Goal: Communication & Community: Answer question/provide support

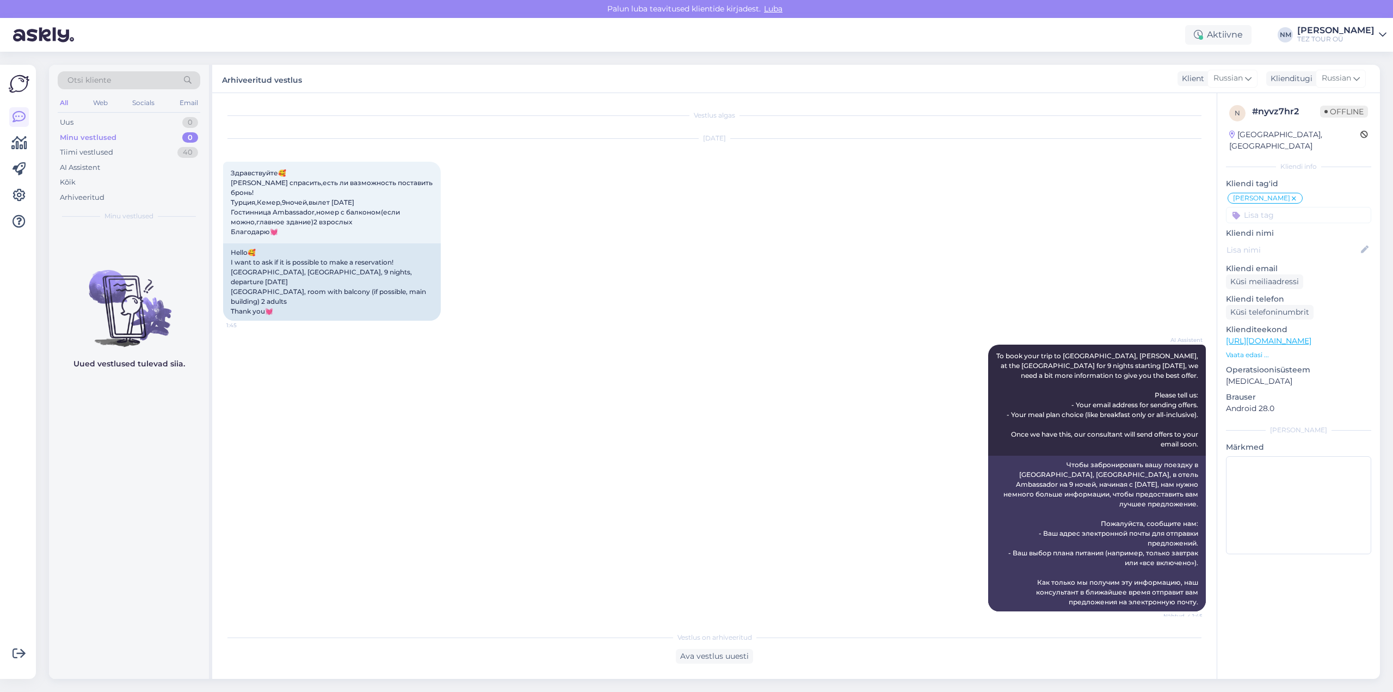
scroll to position [691, 0]
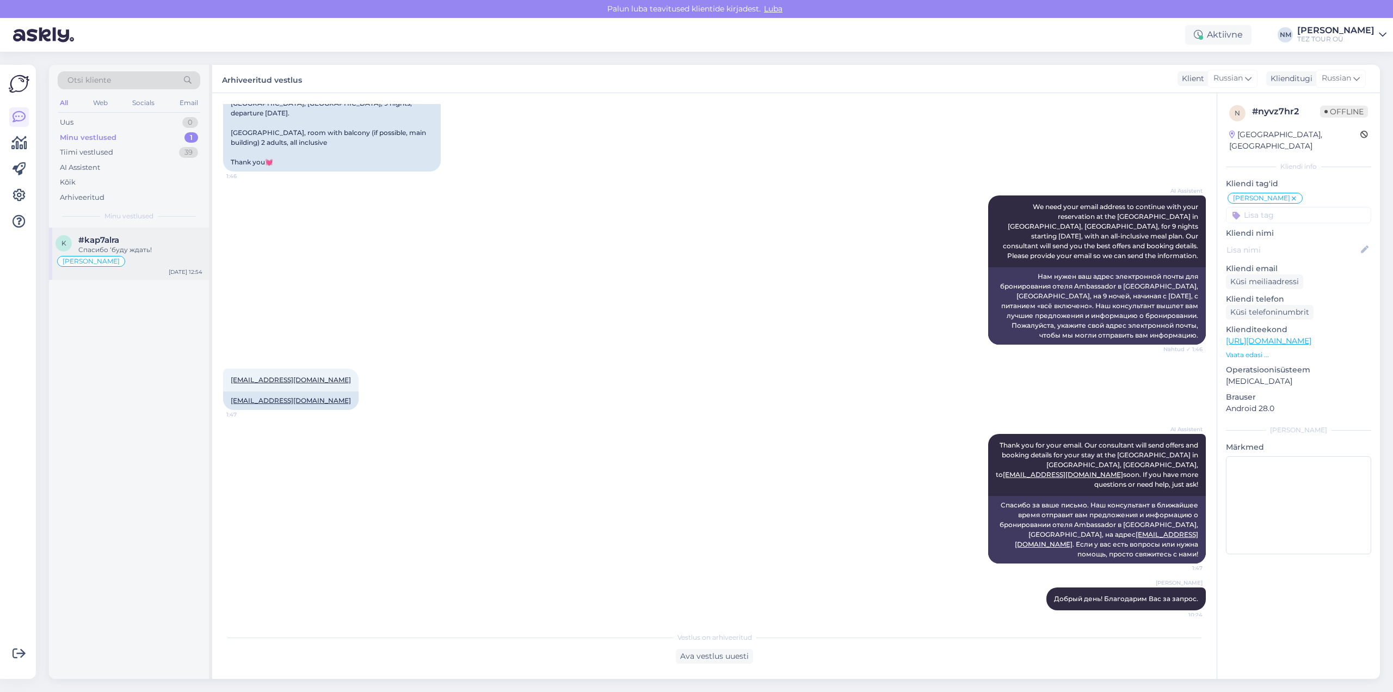
click at [156, 247] on div "Спасибо ‘буду ждать!" at bounding box center [140, 250] width 124 height 10
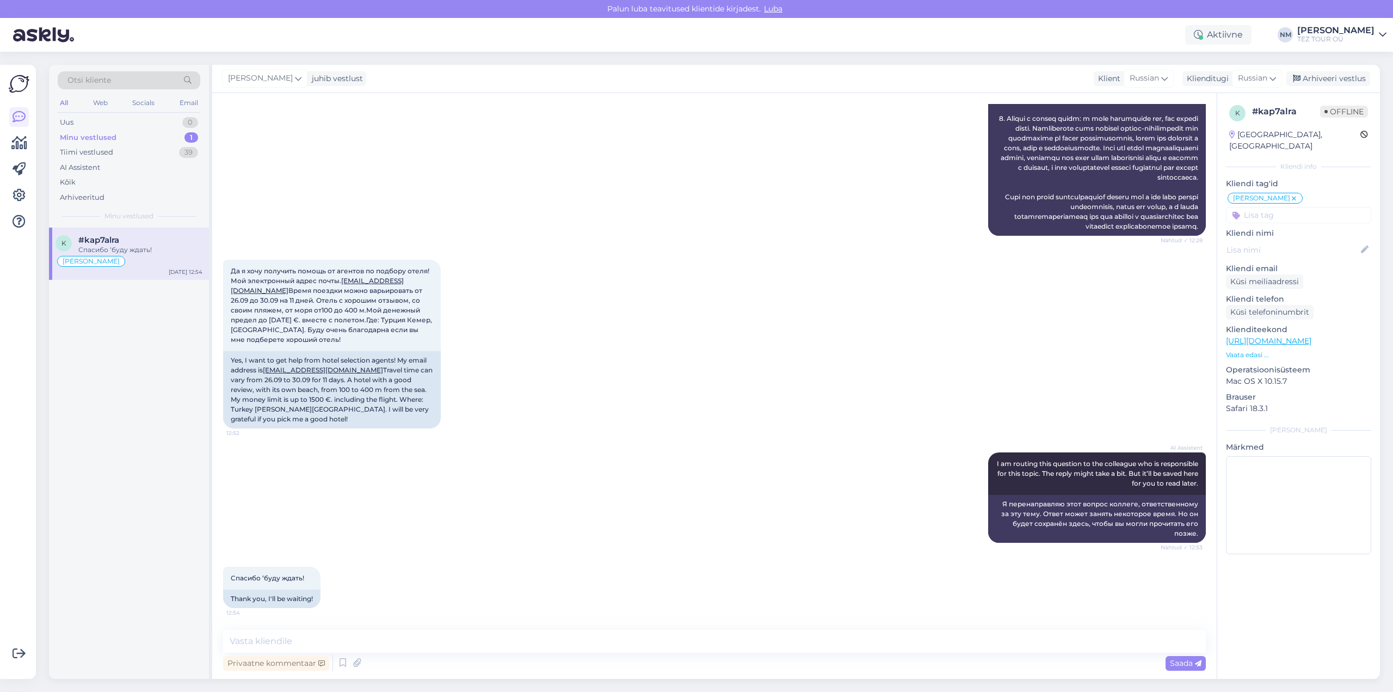
scroll to position [757, 0]
click at [282, 292] on link "[EMAIL_ADDRESS][DOMAIN_NAME]" at bounding box center [317, 285] width 173 height 18
click at [291, 642] on textarea at bounding box center [714, 641] width 983 height 23
drag, startPoint x: 301, startPoint y: 612, endPoint x: 260, endPoint y: 638, distance: 48.9
click at [260, 638] on textarea at bounding box center [714, 641] width 983 height 23
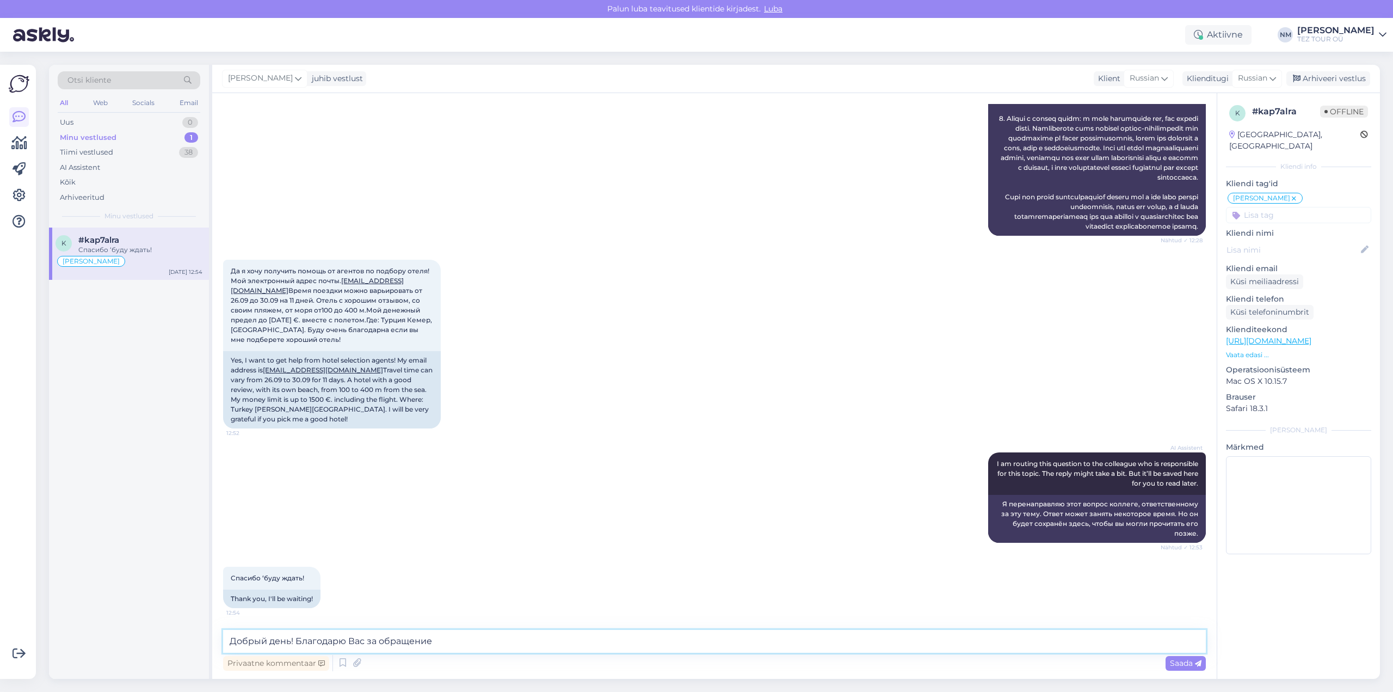
type textarea "Добрый день! Благодарю Вас за обращение."
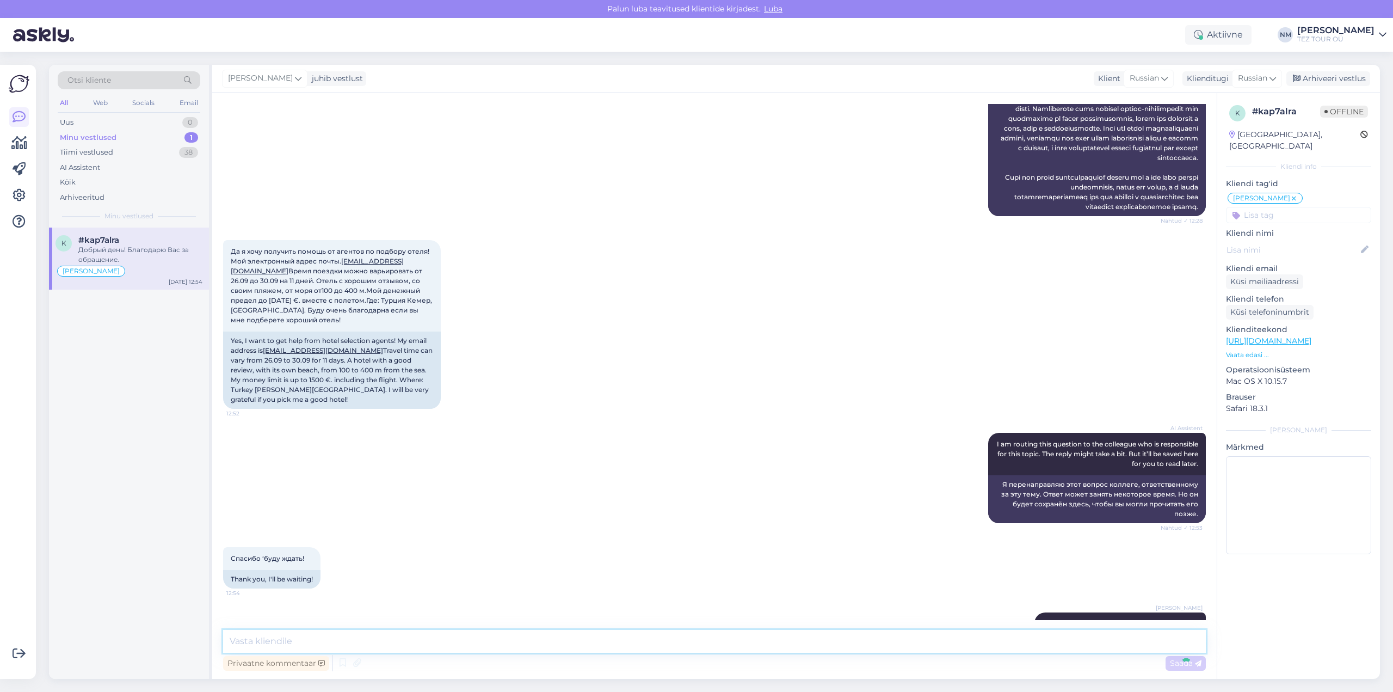
scroll to position [804, 0]
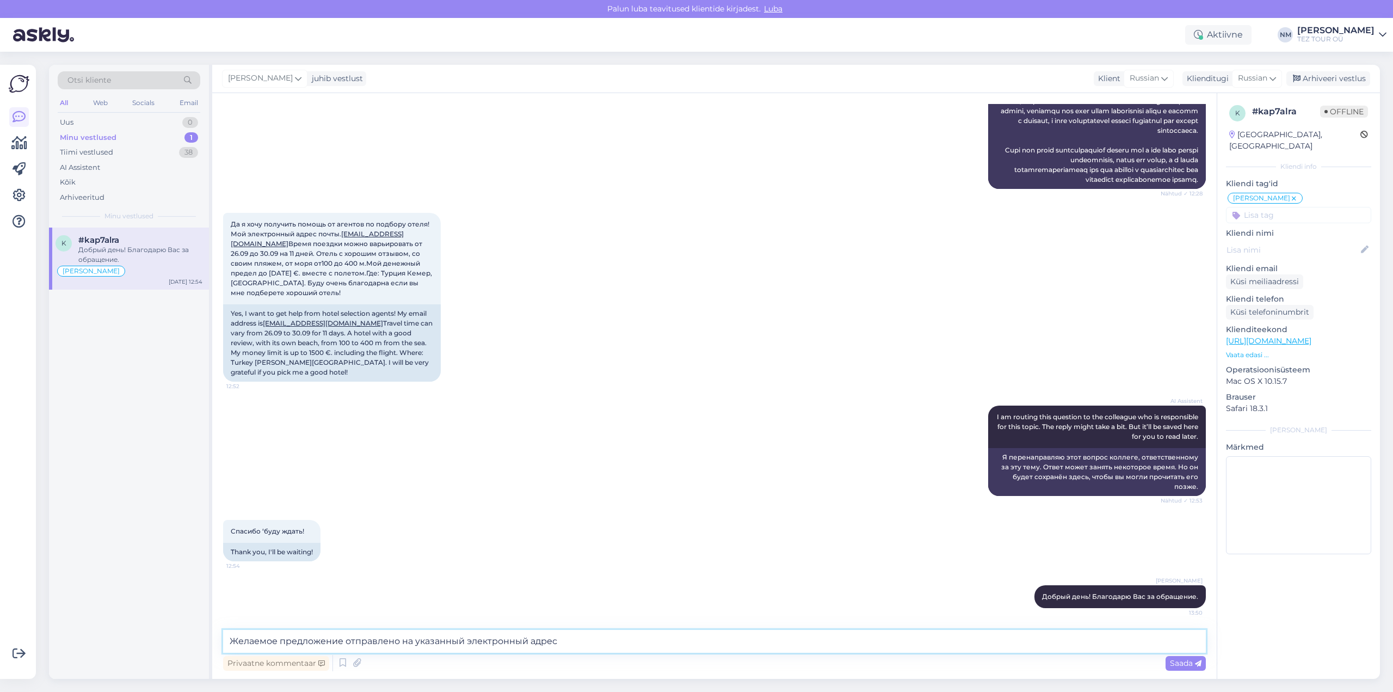
type textarea "Желаемое предложение отправлено на указанный электронный адрес."
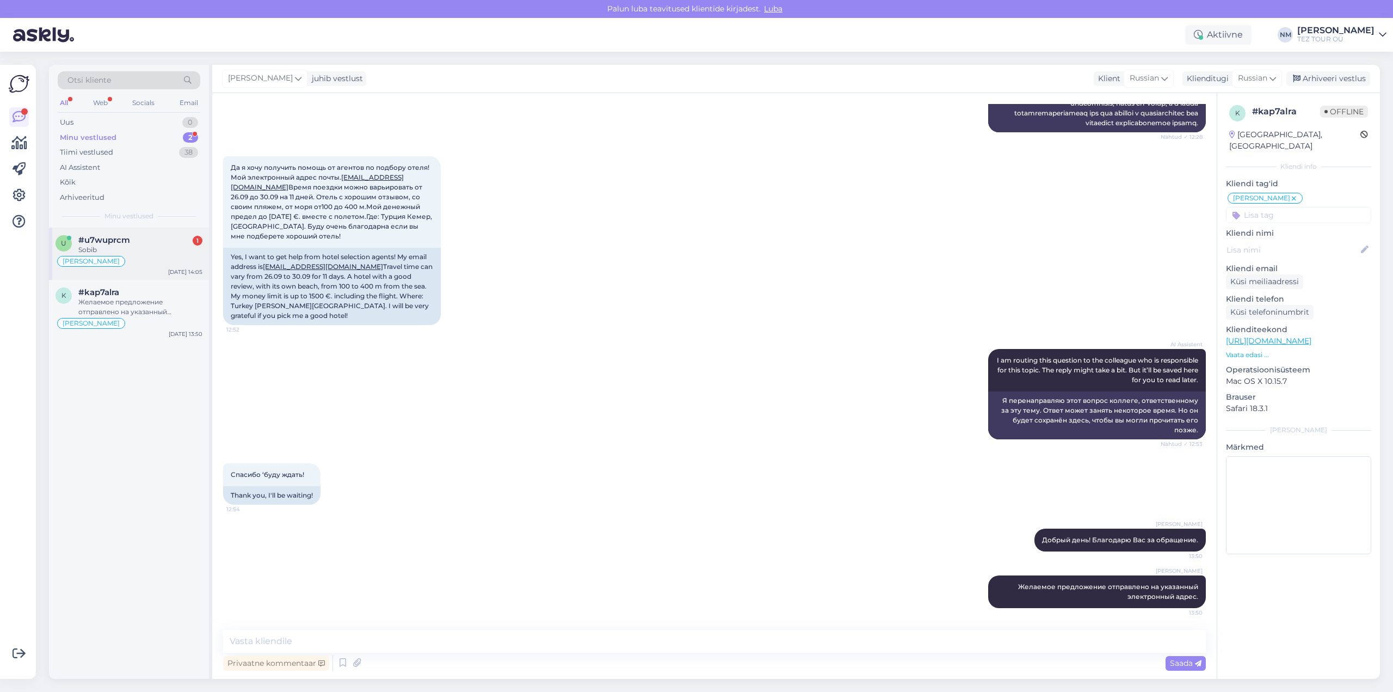
click at [183, 246] on div "Sobib" at bounding box center [140, 250] width 124 height 10
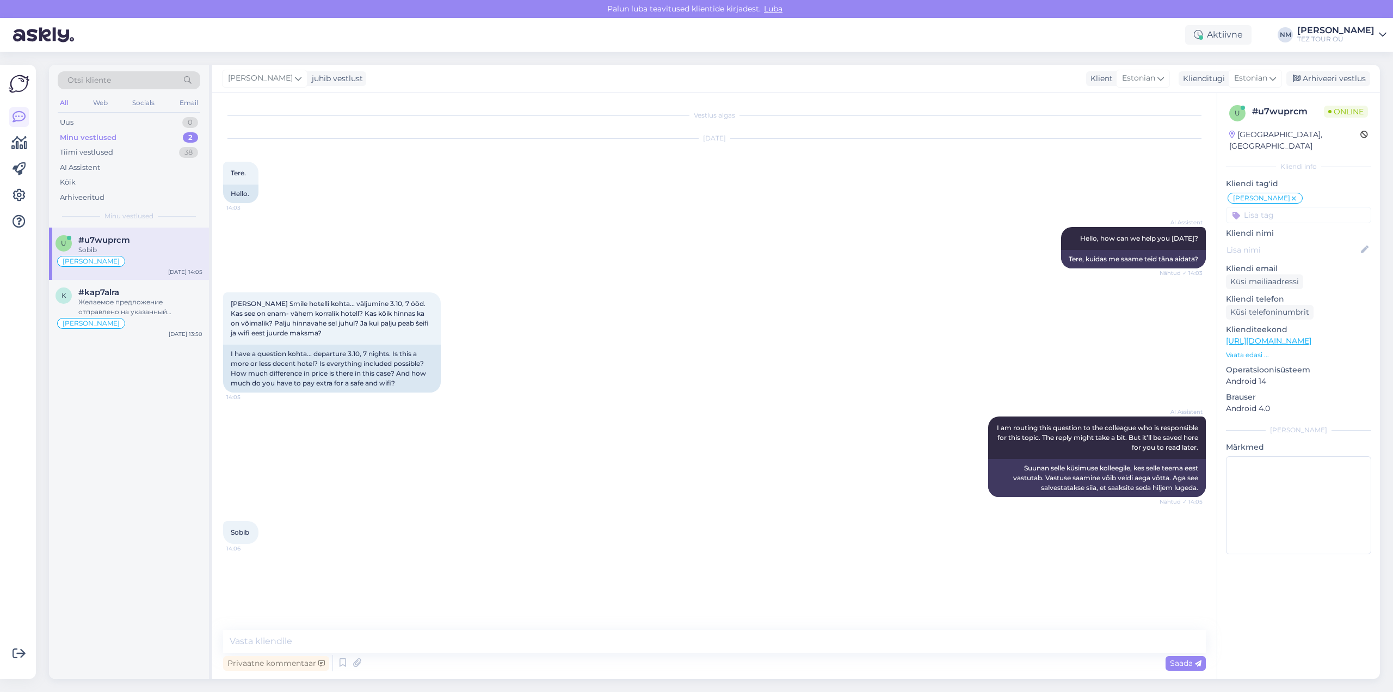
scroll to position [0, 0]
click at [190, 121] on div "1" at bounding box center [191, 122] width 14 height 11
click at [161, 249] on div "Hello, I am routing this question to the colleague who is responsible for this …" at bounding box center [140, 255] width 124 height 20
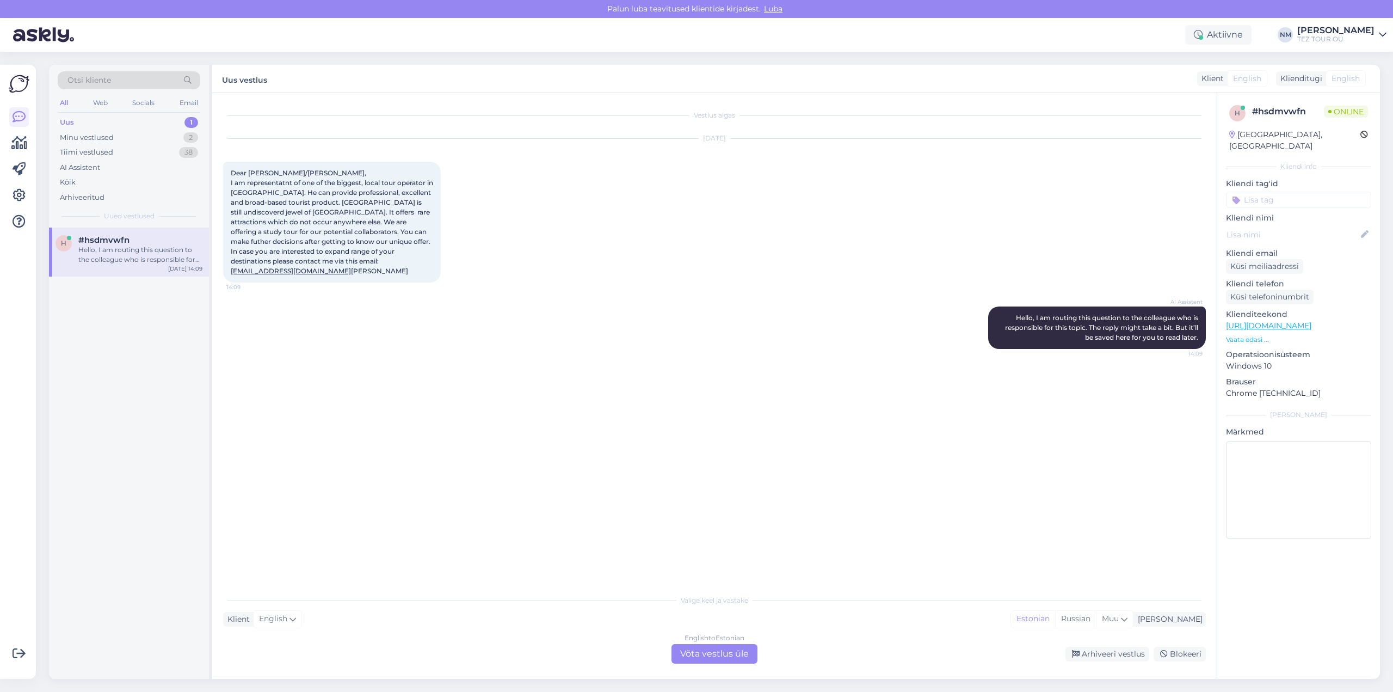
click at [727, 653] on div "English to Estonian Võta vestlus üle" at bounding box center [714, 654] width 86 height 20
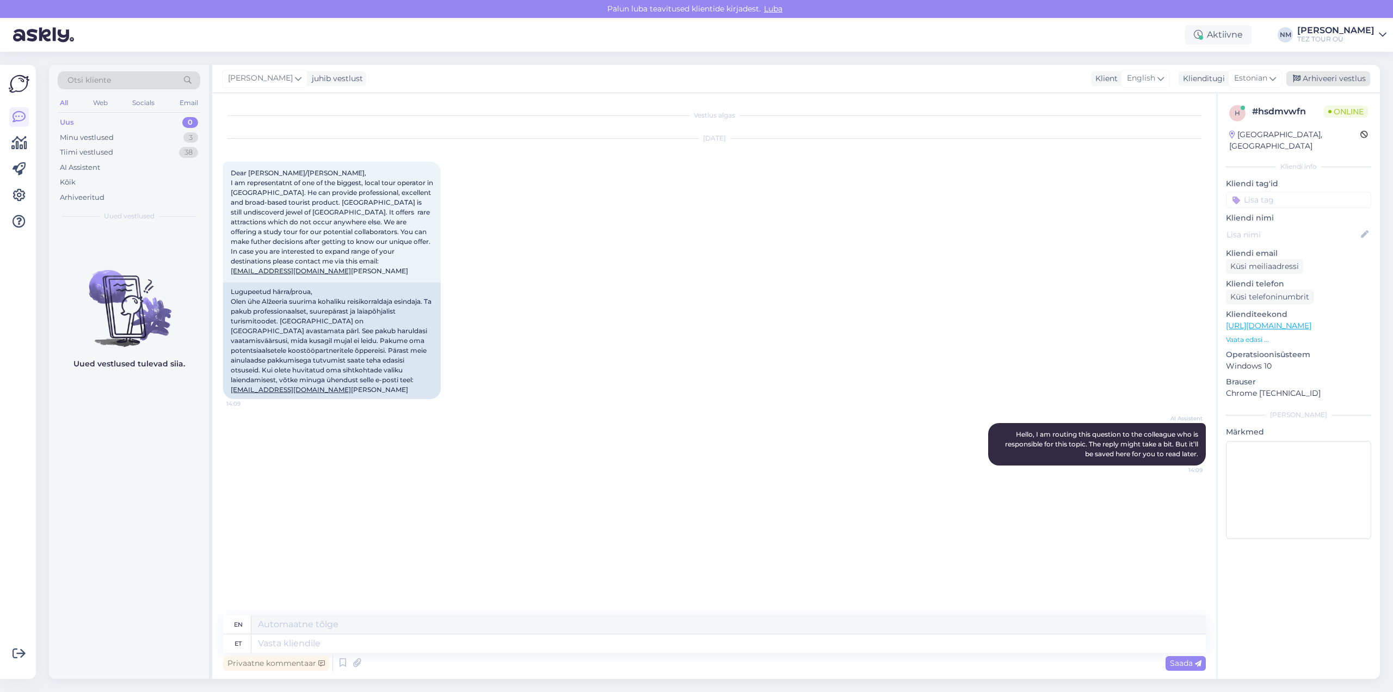
click at [1325, 79] on div "Arhiveeri vestlus" at bounding box center [1328, 78] width 84 height 15
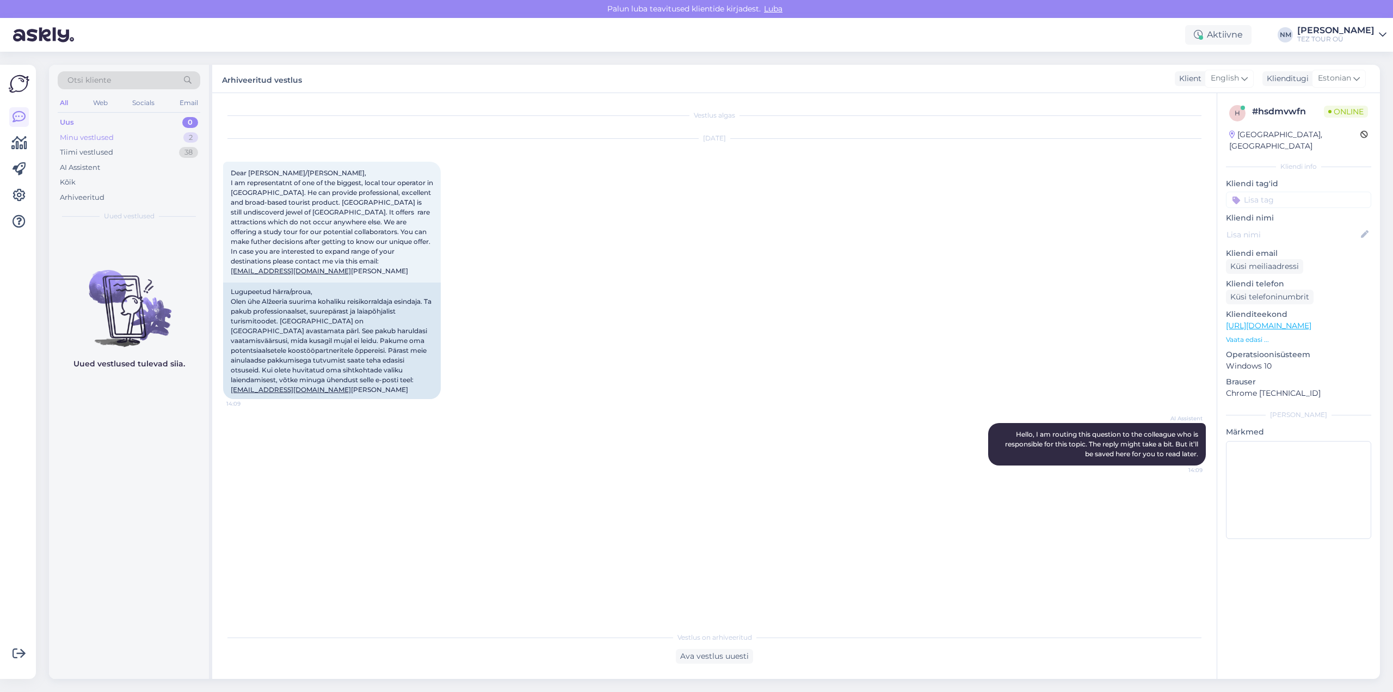
click at [190, 134] on div "2" at bounding box center [190, 137] width 15 height 11
click at [138, 244] on div "#u7wuprcm" at bounding box center [140, 240] width 124 height 10
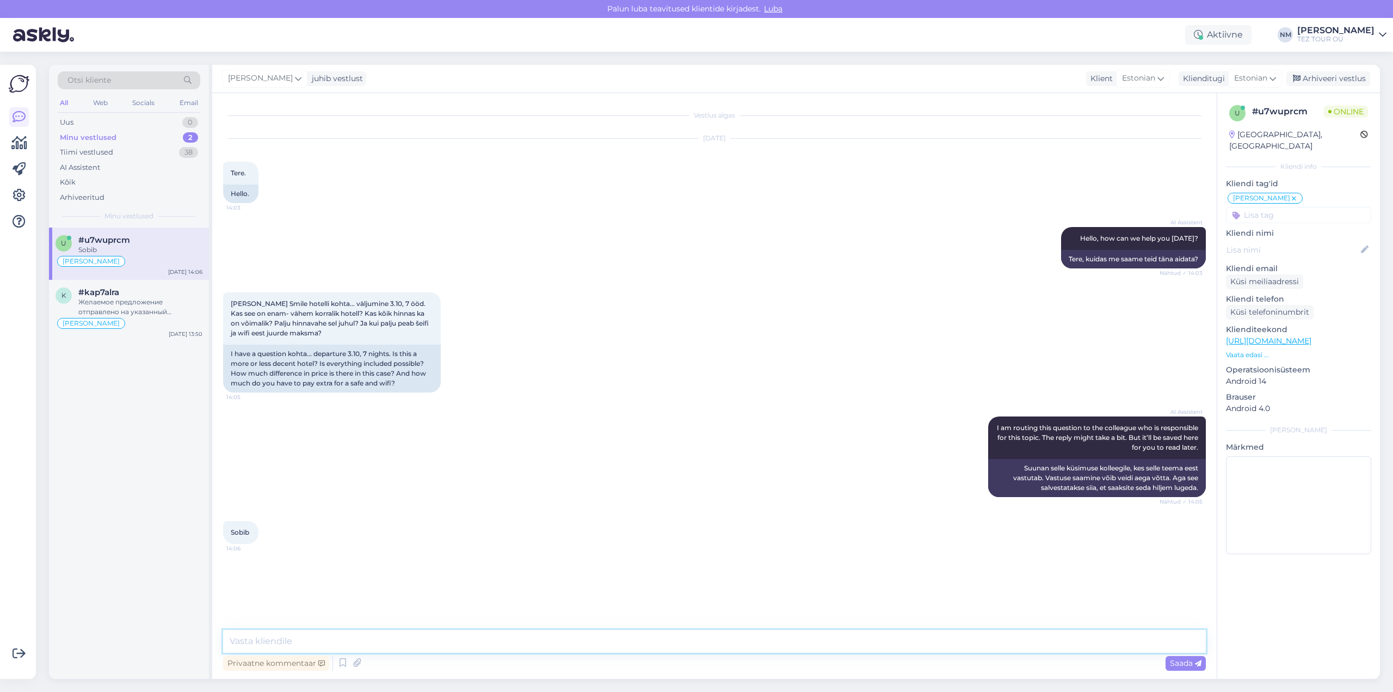
click at [256, 637] on textarea at bounding box center [714, 641] width 983 height 23
paste textarea "Täname, et tunnete huvi TEZ TOURi poolt pakutavate reisiteenuste vastu."
type textarea "Tere! Täname, et tunnete huvi TEZ TOURi poolt pakutavate reisiteenuste vastu."
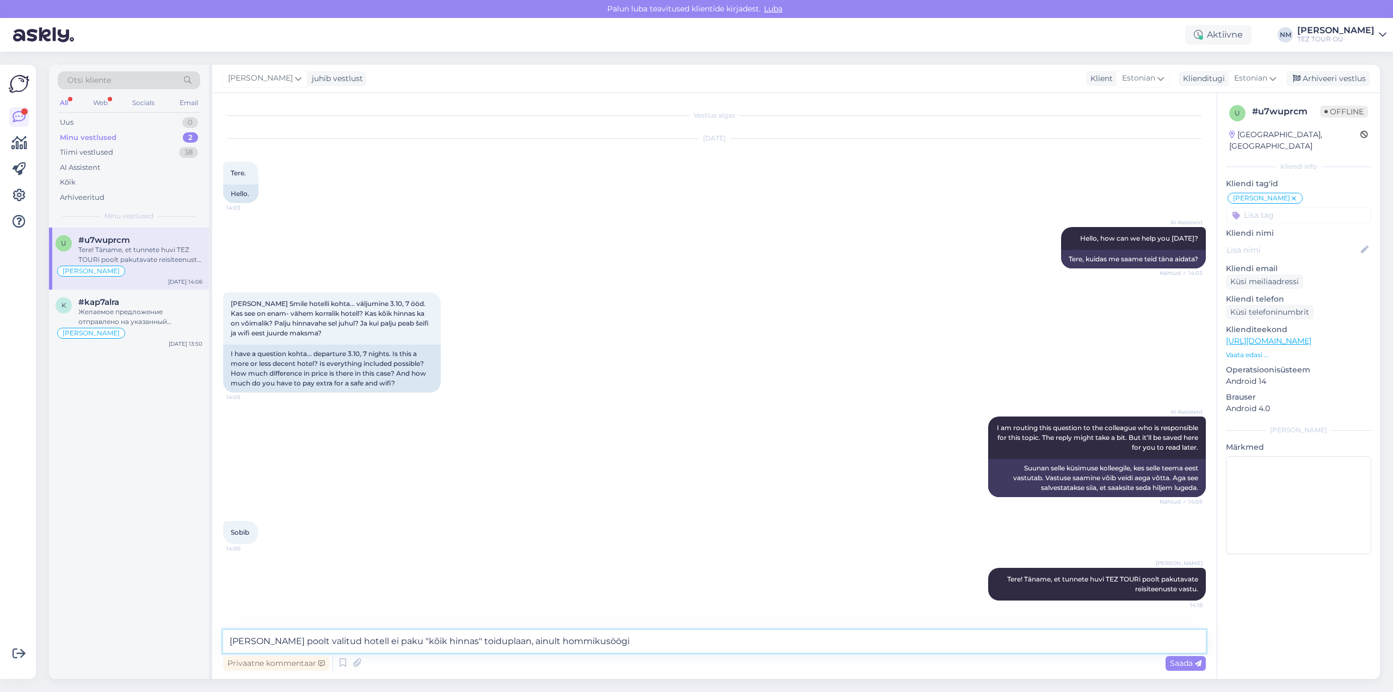
type textarea "[PERSON_NAME] poolt valitud hotell ei paku "kõik hinnas" toiduplaan, ainult hom…"
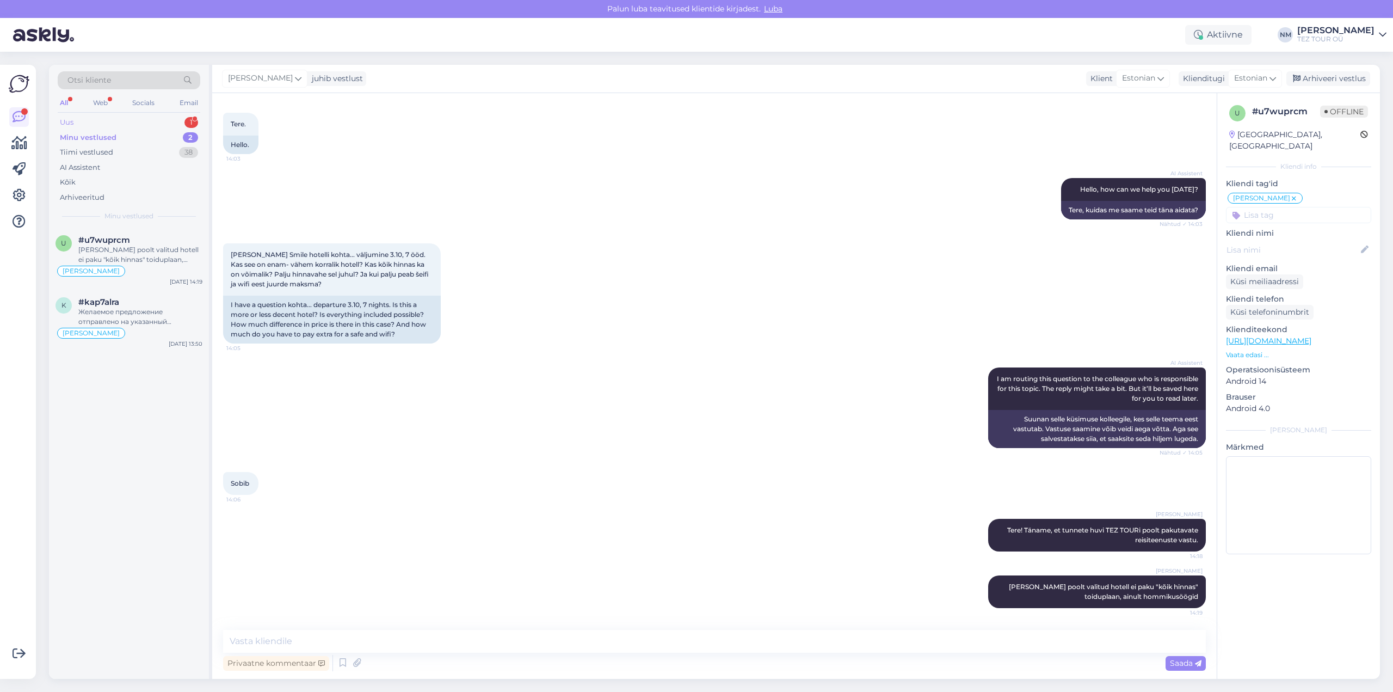
click at [195, 122] on div "1" at bounding box center [191, 122] width 14 height 11
click at [135, 245] on div "Hello, I am routing this question to the colleague who is responsible for this …" at bounding box center [140, 255] width 124 height 20
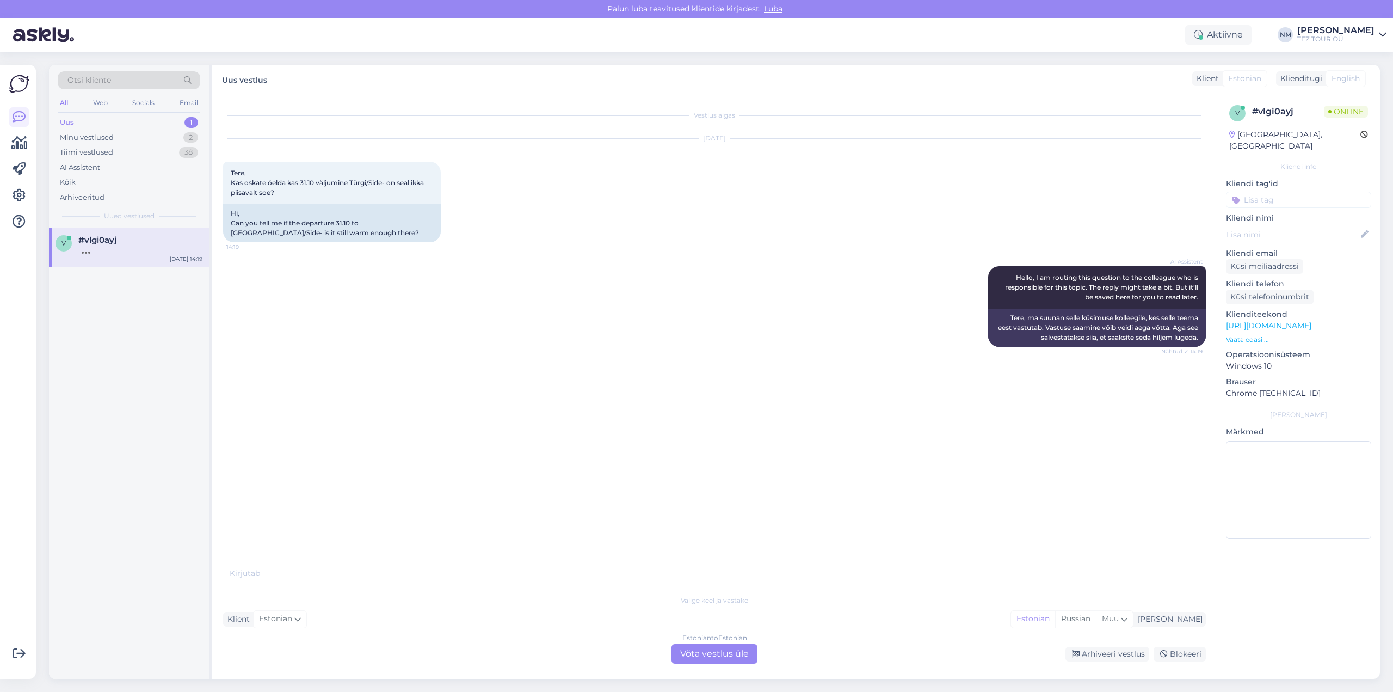
click at [711, 651] on div "Estonian to Estonian Võta vestlus üle" at bounding box center [714, 654] width 86 height 20
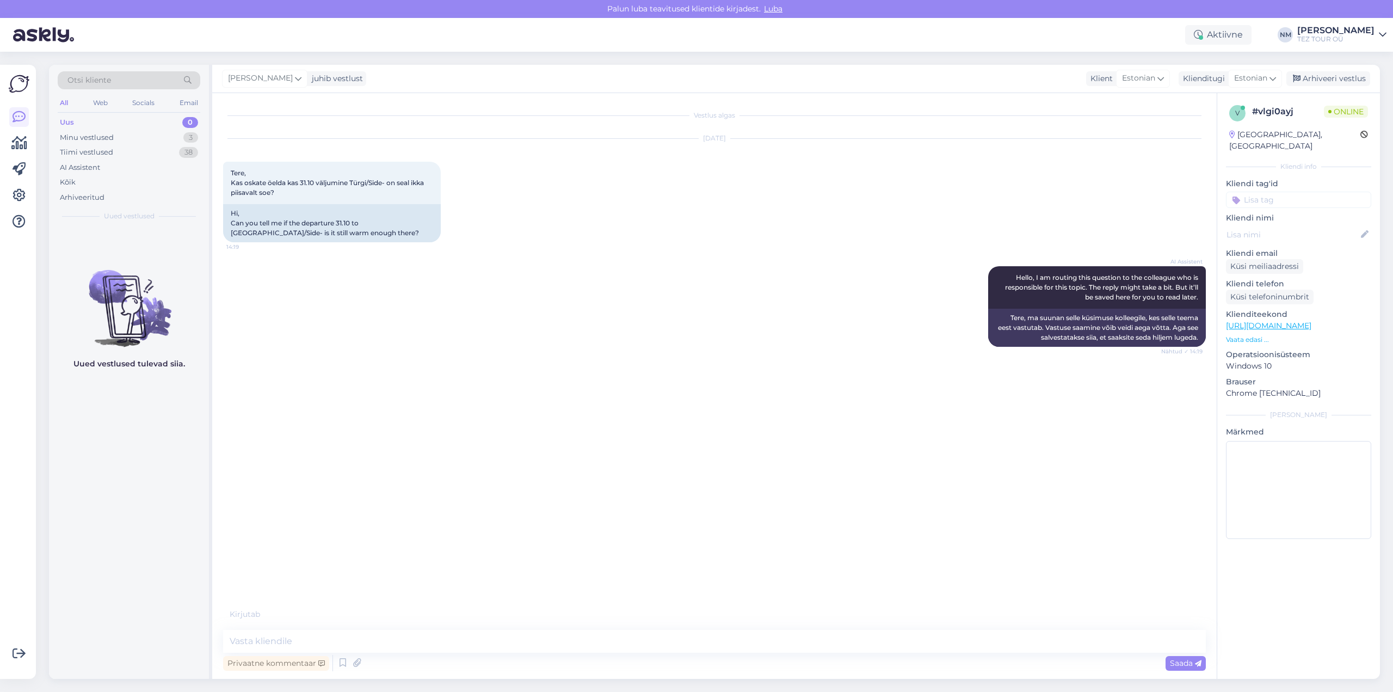
click at [1274, 192] on input at bounding box center [1298, 200] width 145 height 16
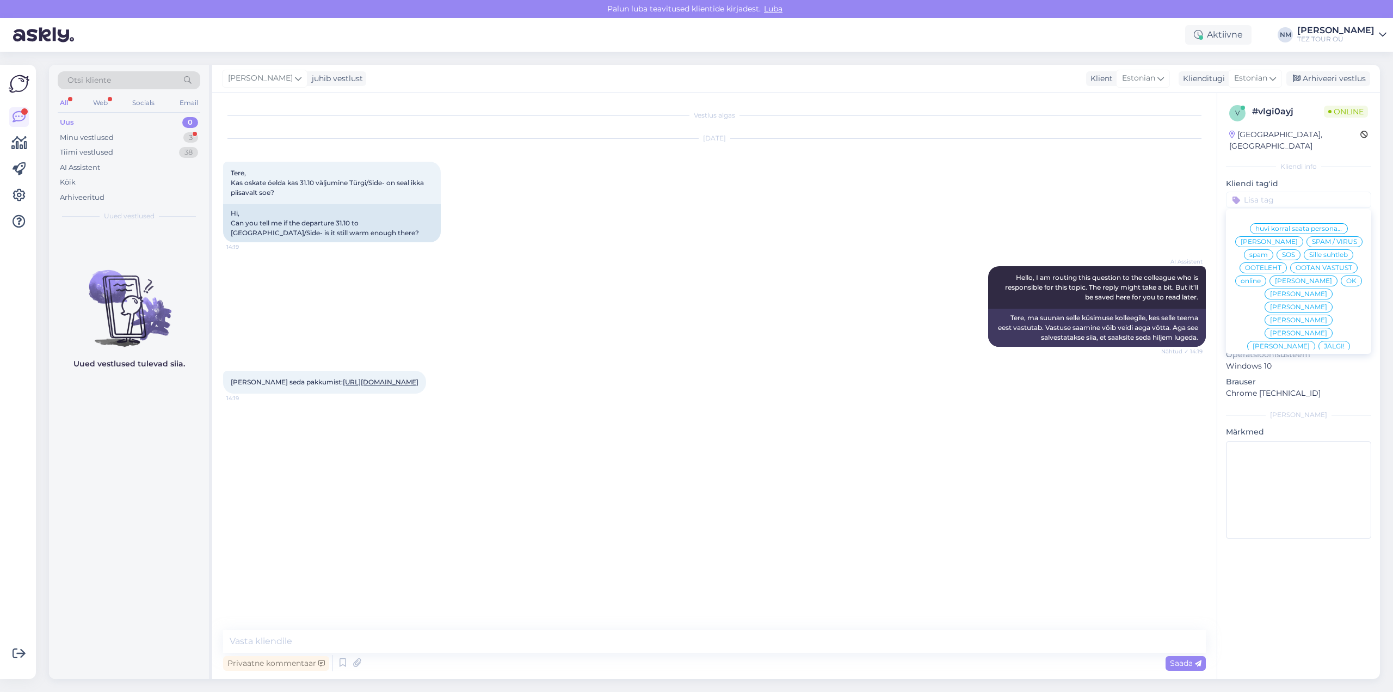
click at [1327, 304] on span "[PERSON_NAME]" at bounding box center [1298, 307] width 57 height 7
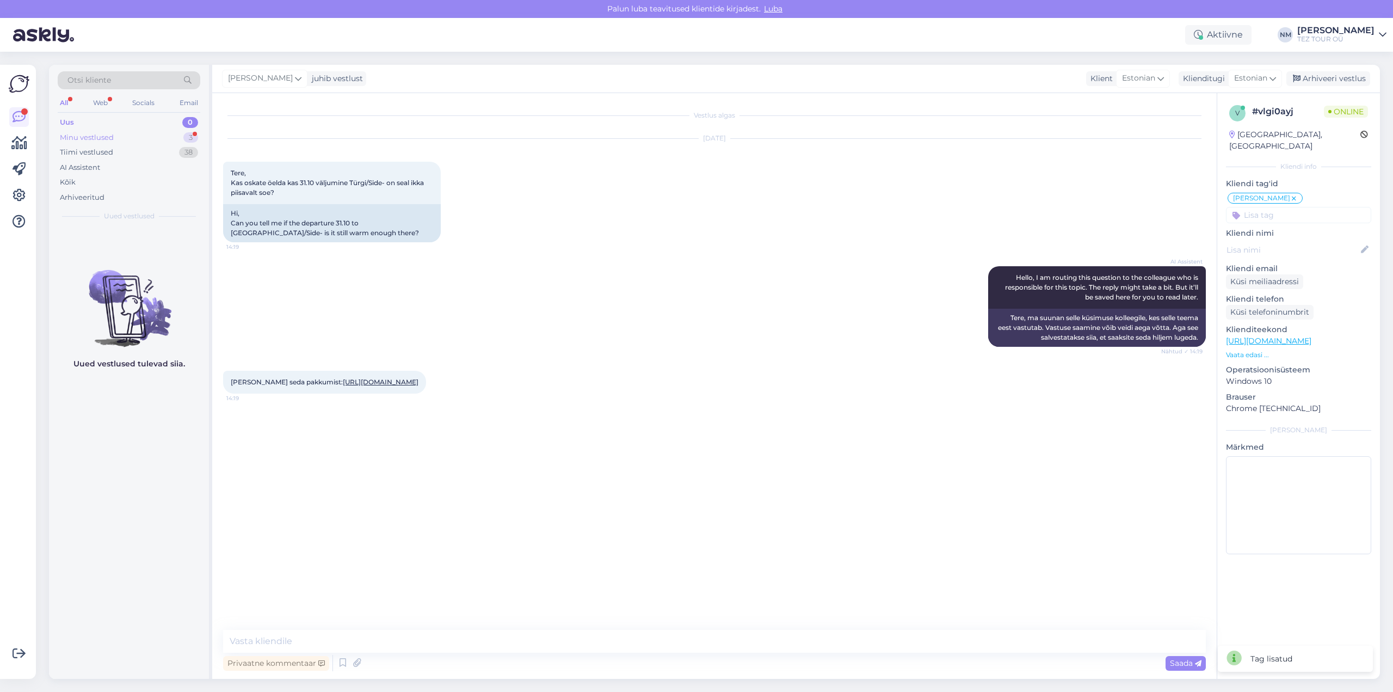
click at [192, 133] on div "3" at bounding box center [190, 137] width 15 height 11
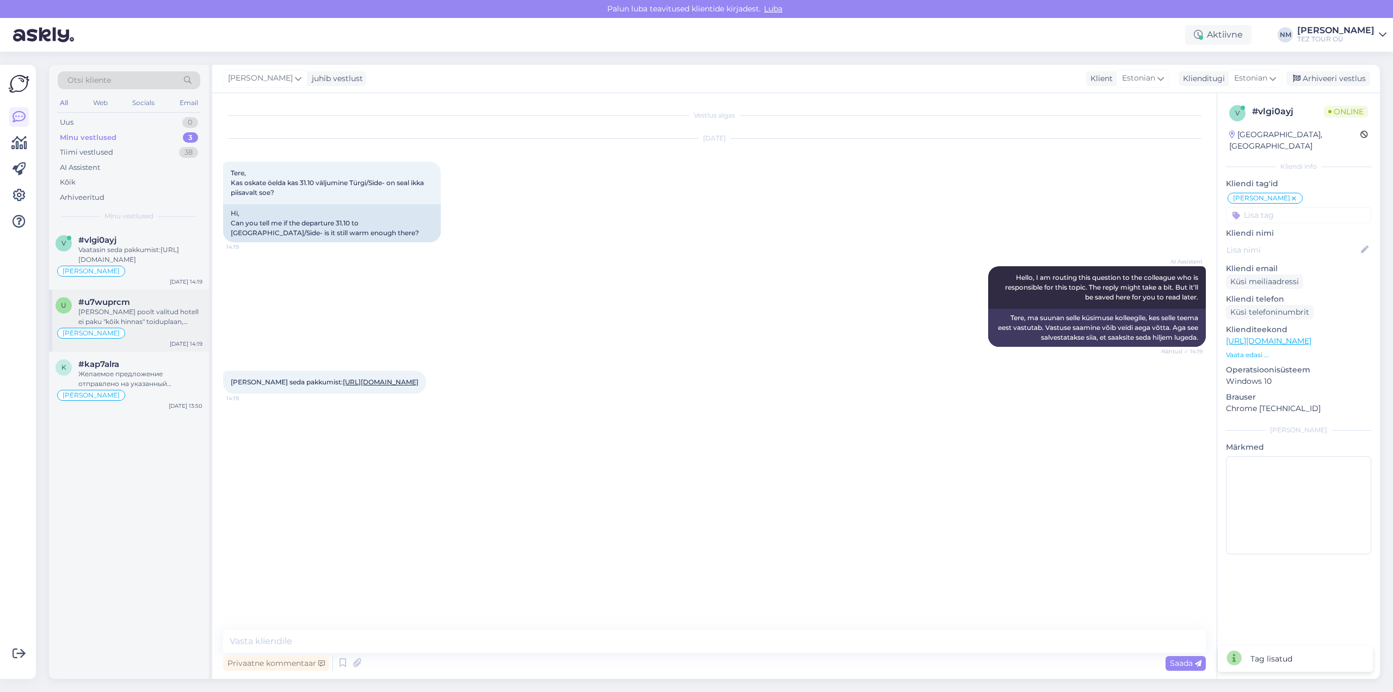
drag, startPoint x: 147, startPoint y: 314, endPoint x: 153, endPoint y: 314, distance: 6.0
click at [148, 314] on div "[PERSON_NAME] poolt valitud hotell ei paku "kõik hinnas" toiduplaan, ainult hom…" at bounding box center [140, 317] width 124 height 20
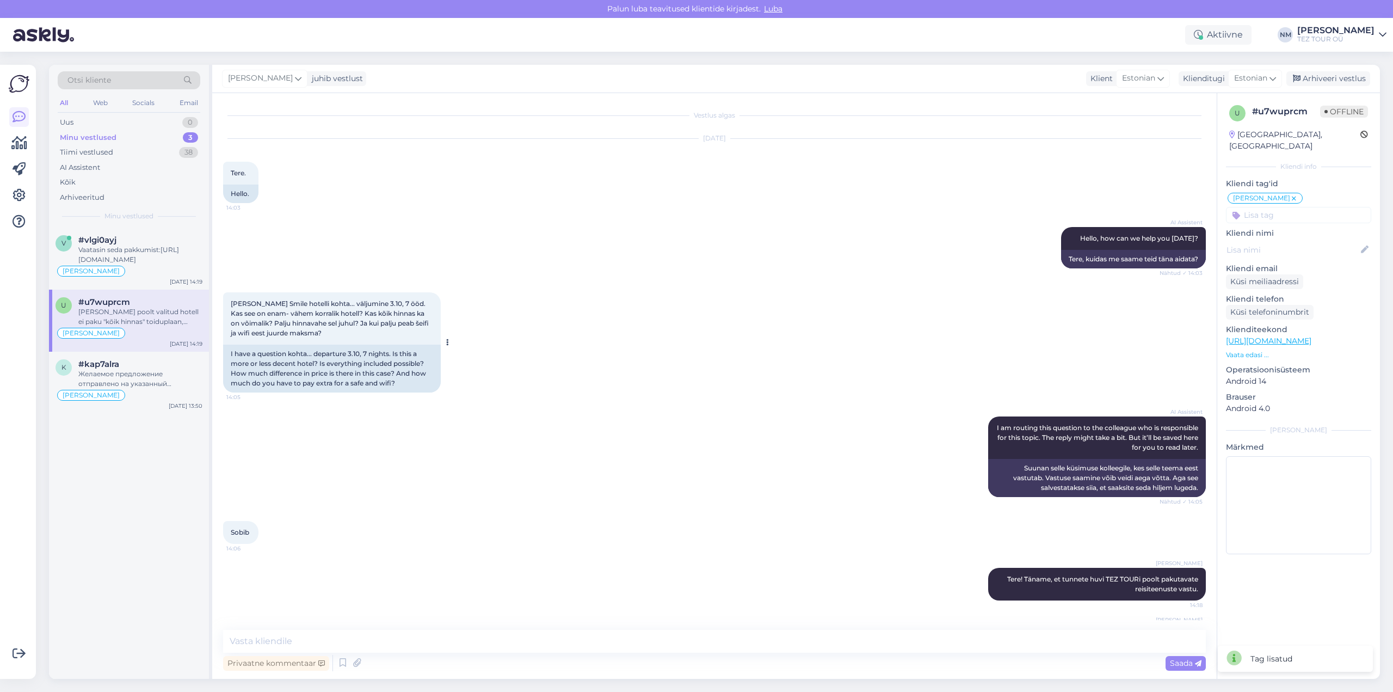
scroll to position [49, 0]
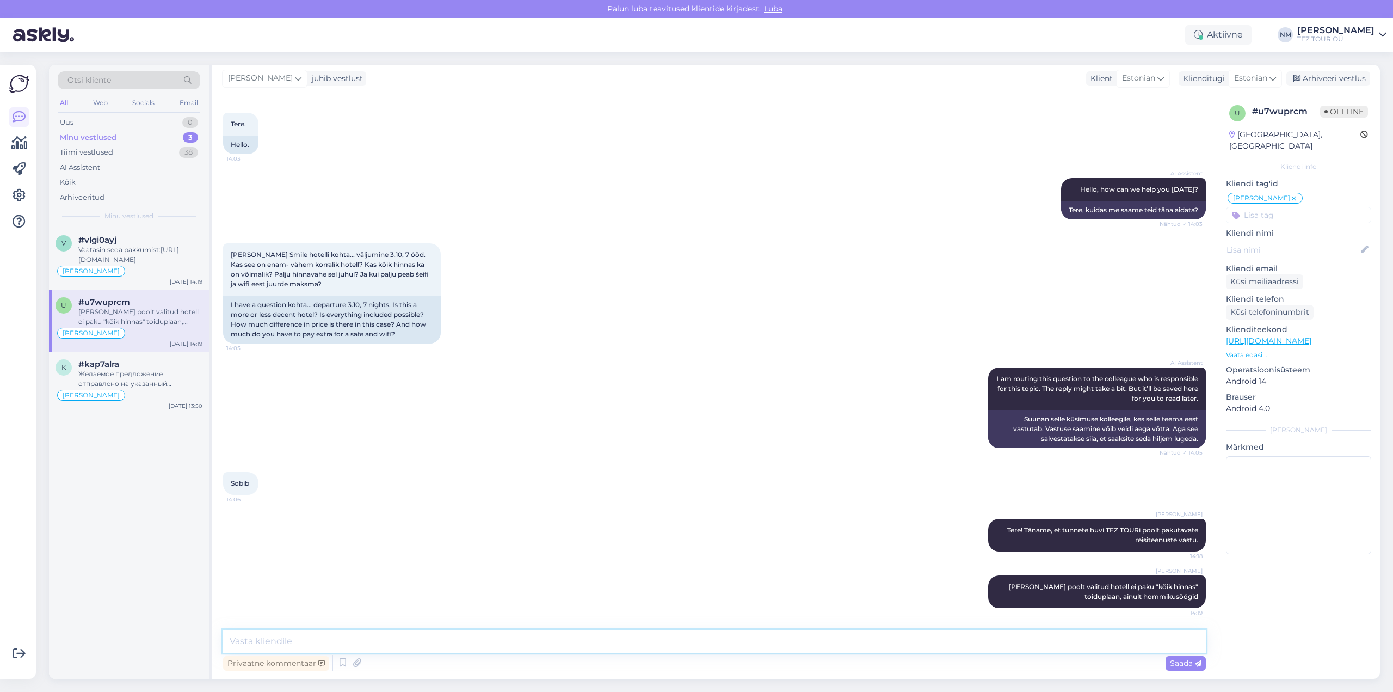
click at [294, 640] on textarea at bounding box center [714, 641] width 983 height 23
paste textarea "Valitud hotell on väga tagasihoidliku tasemega. Sellel on madalad hinnangud tur…"
type textarea "Valitud hotell on väga tagasihoidliku tasemega. Sellel on madalad hinnangud tur…"
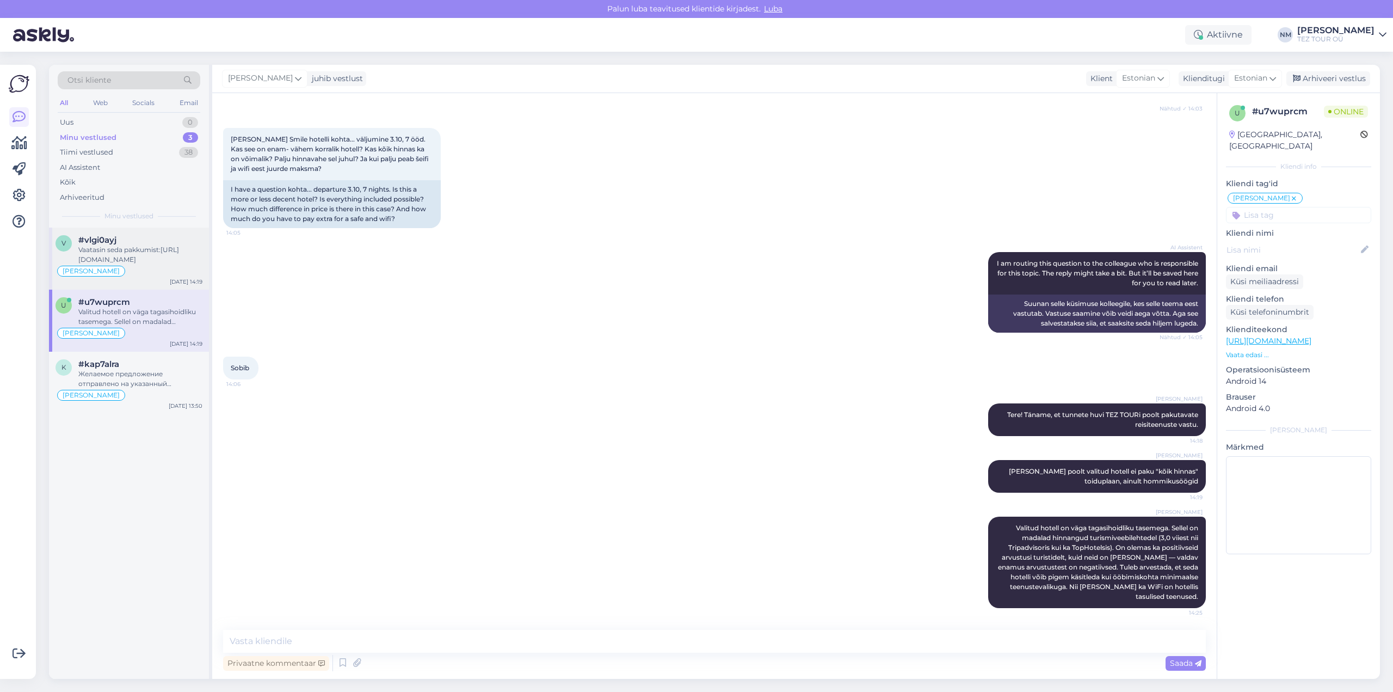
click at [139, 250] on div "Vaatasin seda pakkumist:[URL][DOMAIN_NAME]" at bounding box center [140, 255] width 124 height 20
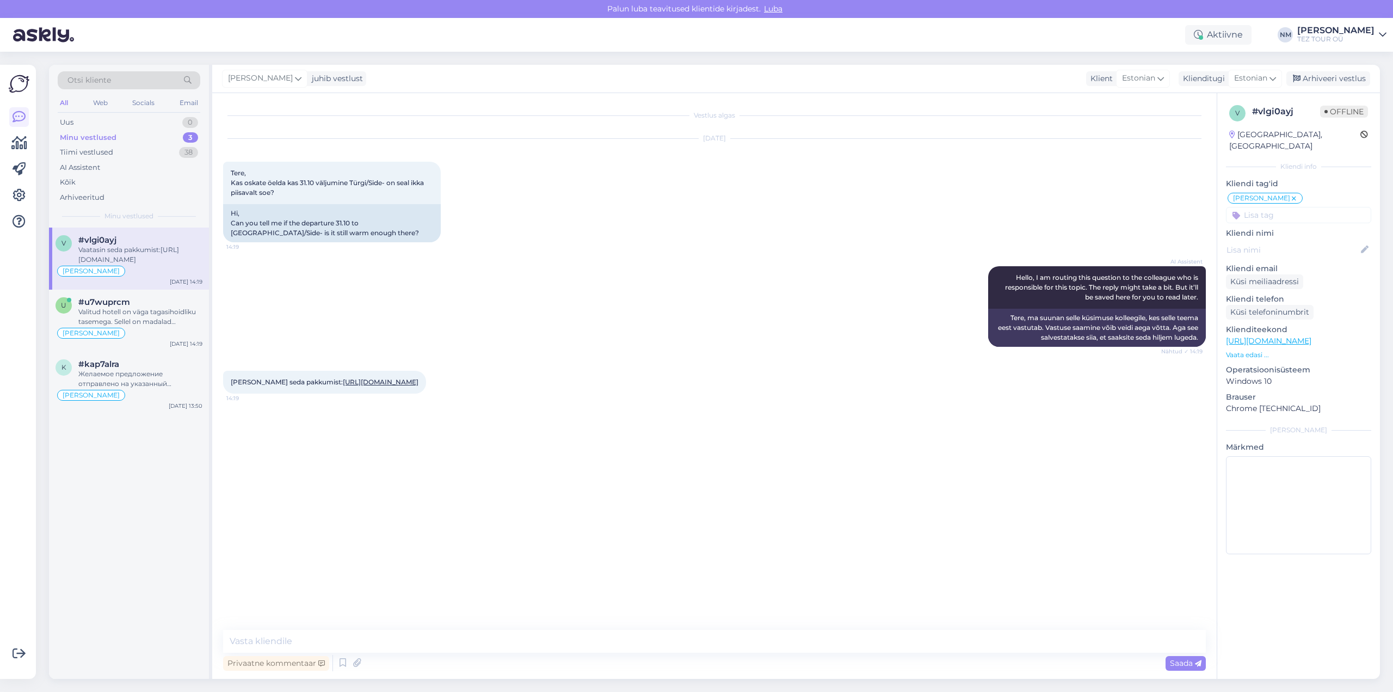
scroll to position [0, 0]
click at [343, 386] on link "[URL][DOMAIN_NAME]" at bounding box center [381, 382] width 76 height 8
drag, startPoint x: 257, startPoint y: 189, endPoint x: 232, endPoint y: 186, distance: 24.8
click at [232, 185] on div "Tere, Kas oskate öelda kas 31.10 väljumine Türgi/Side- on seal ikka piisavalt s…" at bounding box center [332, 183] width 218 height 42
copy span "Kas oskate öelda kas 31.10 väljumine Türgi/Side- on seal ikka piisavalt soe?"
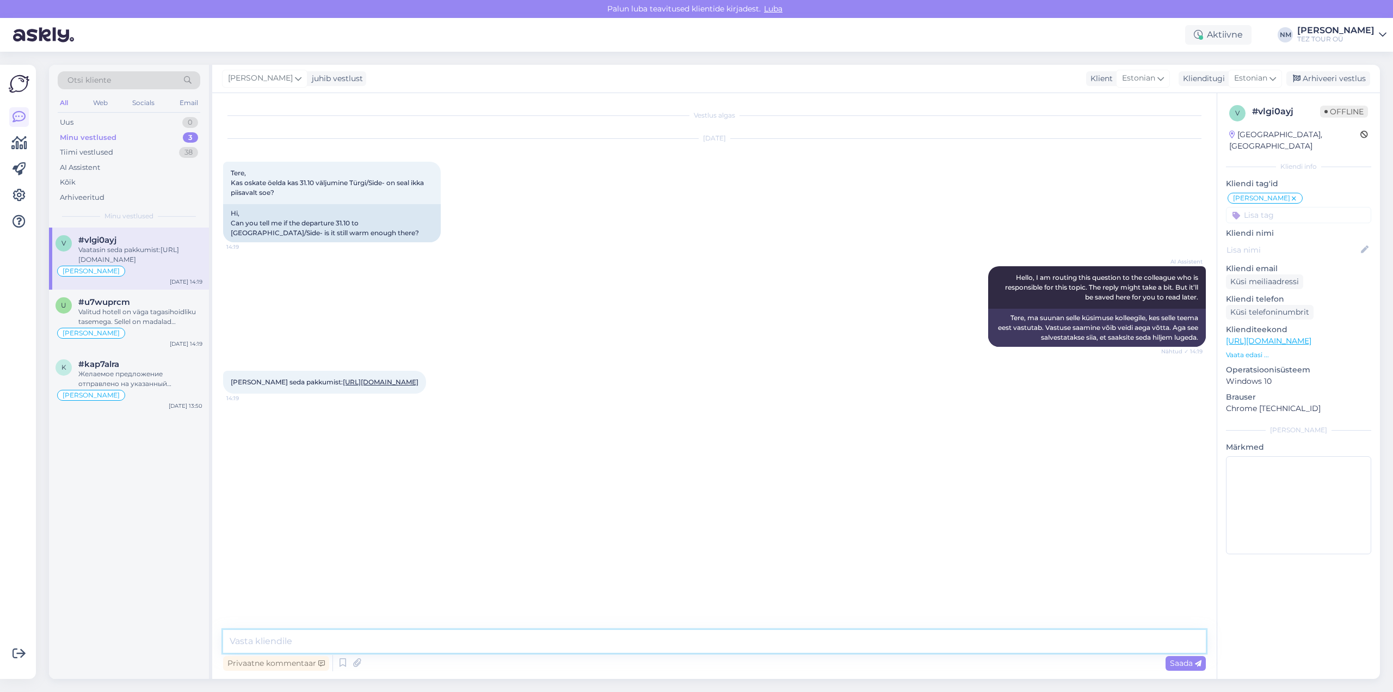
click at [289, 640] on textarea at bounding box center [714, 641] width 983 height 23
type textarea "Tere! Täname Teid pöördumise eest."
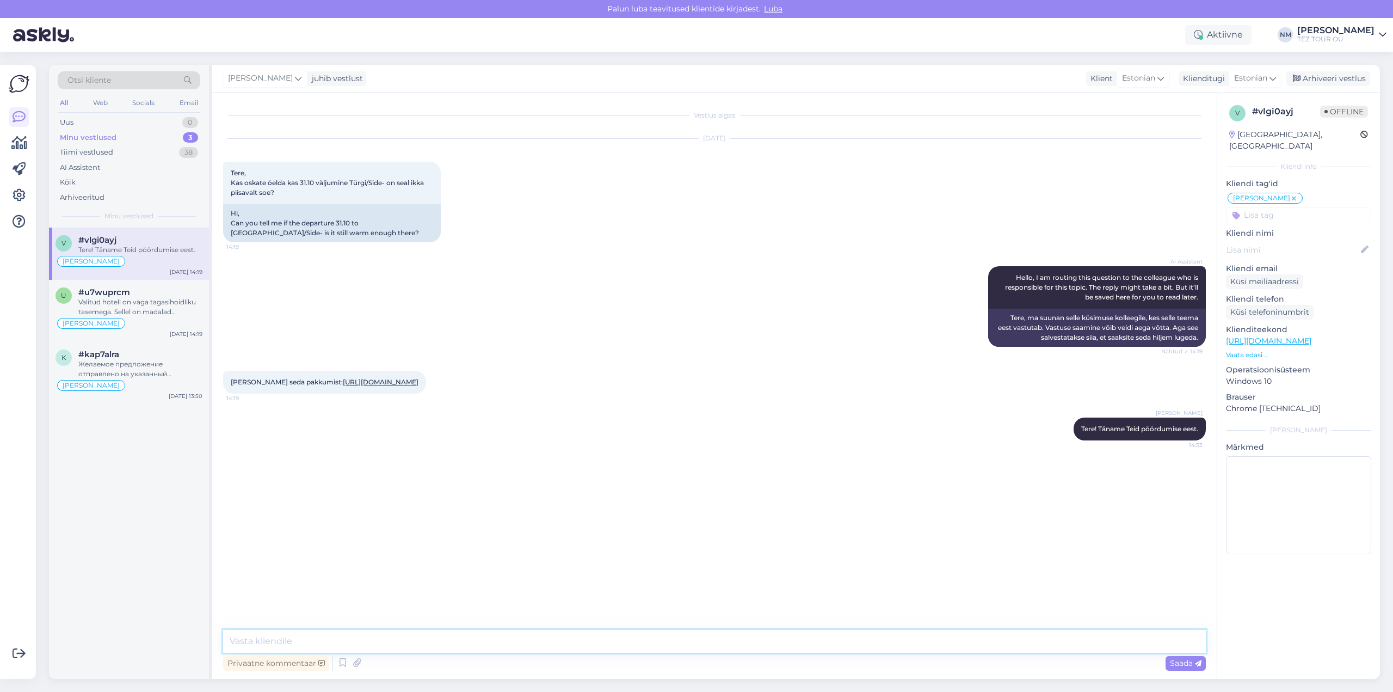
paste textarea "Jah, 31. oktoobri paiku on Türgis, eriti [GEOGRAPHIC_DATA] rannikul (kuhu kuulu…"
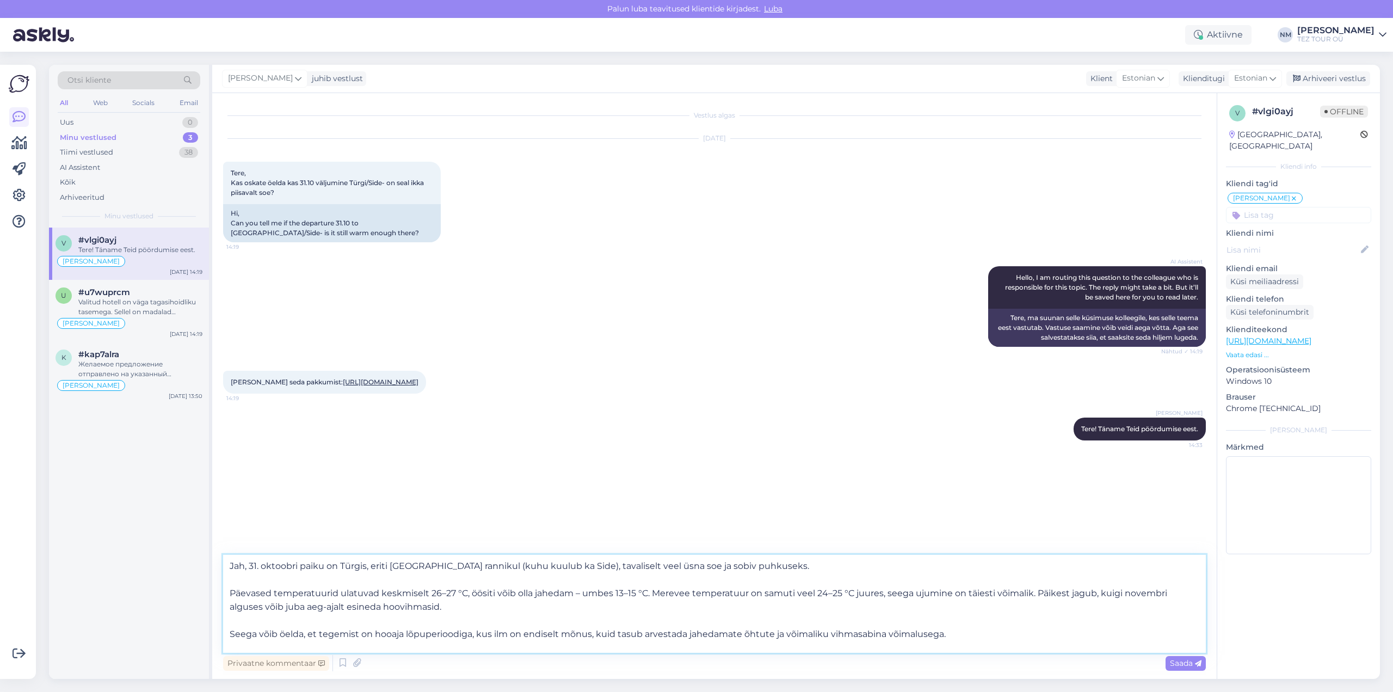
click at [249, 565] on textarea "Jah, 31. oktoobri paiku on Türgis, eriti [GEOGRAPHIC_DATA] rannikul (kuhu kuulu…" at bounding box center [714, 603] width 983 height 98
click at [230, 594] on textarea "31. oktoobri paiku on Türgis, eriti [GEOGRAPHIC_DATA] rannikul (kuhu kuulub ka …" at bounding box center [714, 603] width 983 height 98
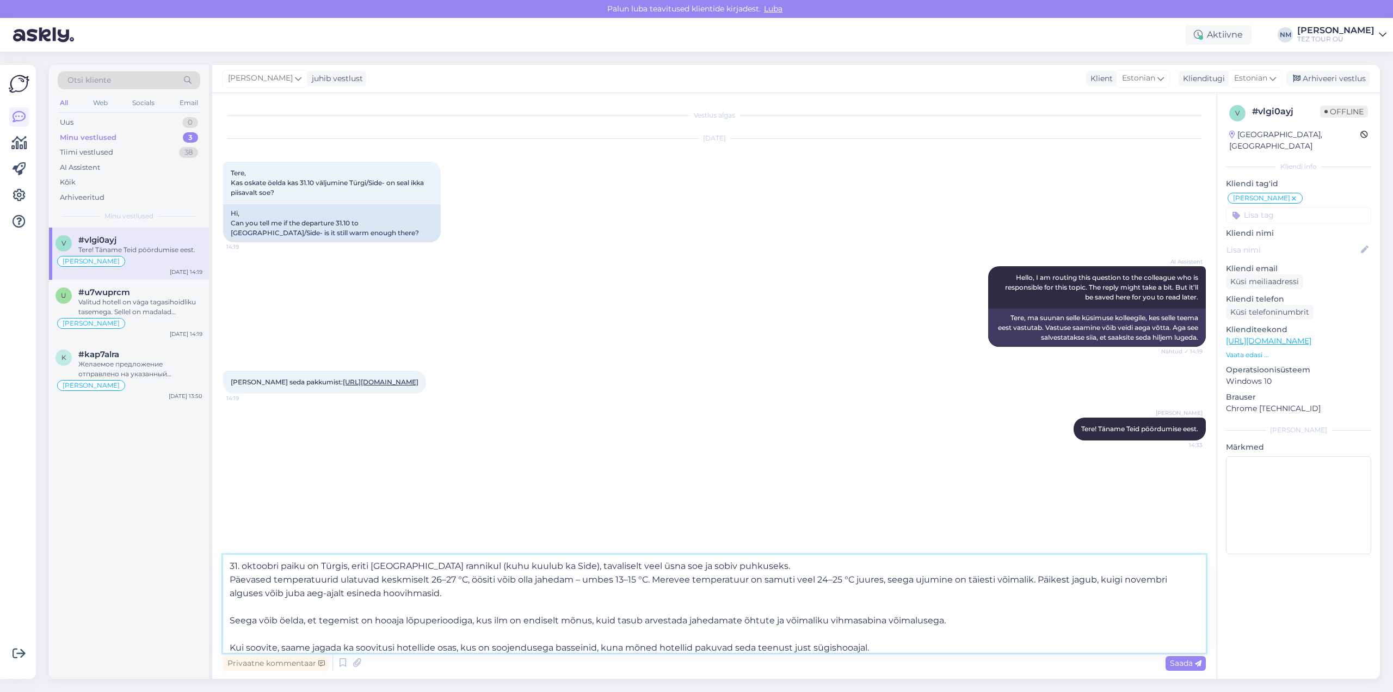
click at [231, 563] on textarea "31. oktoobri paiku on Türgis, eriti [GEOGRAPHIC_DATA] rannikul (kuhu kuulub ka …" at bounding box center [714, 603] width 983 height 98
click at [825, 578] on textarea "Statistika järgi 31. oktoobri paiku on [GEOGRAPHIC_DATA], eriti [GEOGRAPHIC_DAT…" at bounding box center [714, 603] width 983 height 98
click at [837, 579] on textarea "Statistika järgi 31. oktoobri paiku on [GEOGRAPHIC_DATA], eriti [GEOGRAPHIC_DAT…" at bounding box center [714, 603] width 983 height 98
click at [230, 621] on textarea "Statistika järgi 31. oktoobri paiku on [GEOGRAPHIC_DATA], eriti [GEOGRAPHIC_DAT…" at bounding box center [714, 603] width 983 height 98
click at [229, 642] on textarea "Statistika järgi 31. oktoobri paiku on [GEOGRAPHIC_DATA], eriti [GEOGRAPHIC_DAT…" at bounding box center [714, 607] width 983 height 90
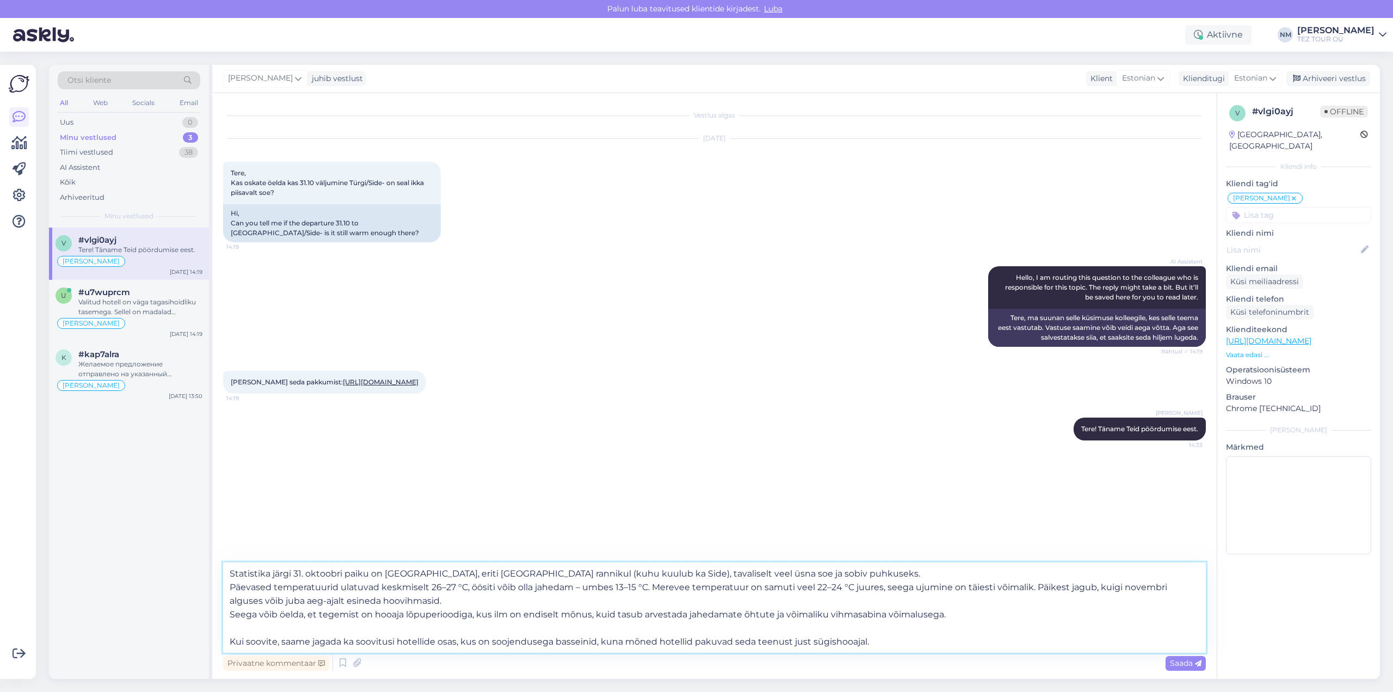
drag, startPoint x: 883, startPoint y: 638, endPoint x: 229, endPoint y: 631, distance: 654.6
click at [229, 631] on textarea "Statistika järgi 31. oktoobri paiku on [GEOGRAPHIC_DATA], eriti [GEOGRAPHIC_DAT…" at bounding box center [714, 607] width 983 height 90
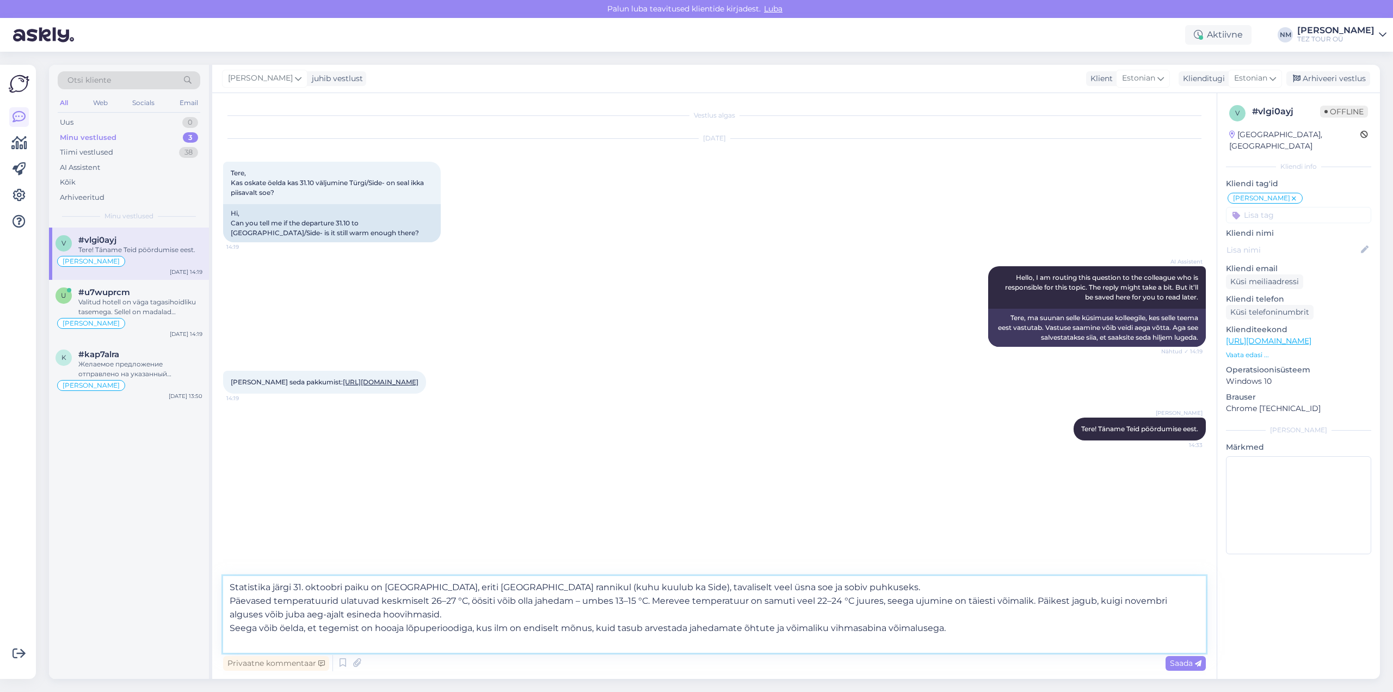
type textarea "Statistika järgi 31. oktoobri paiku on [GEOGRAPHIC_DATA], eriti [GEOGRAPHIC_DAT…"
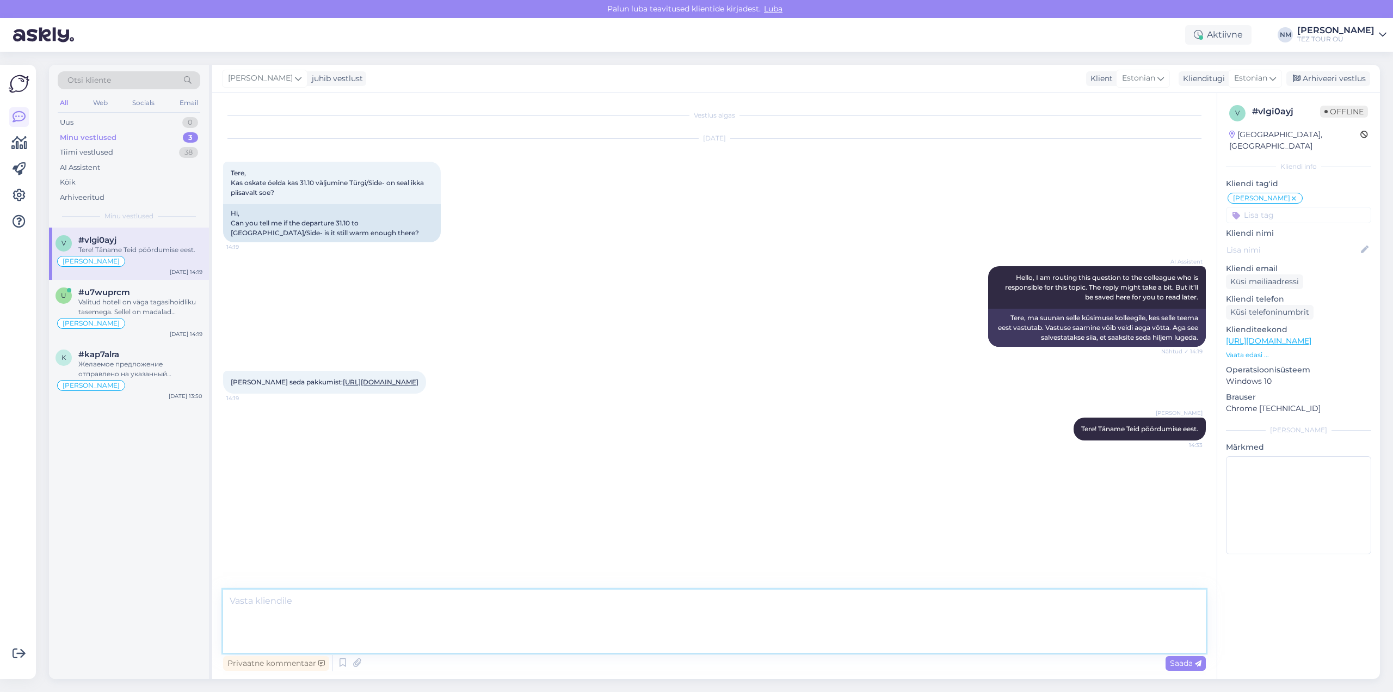
scroll to position [65, 0]
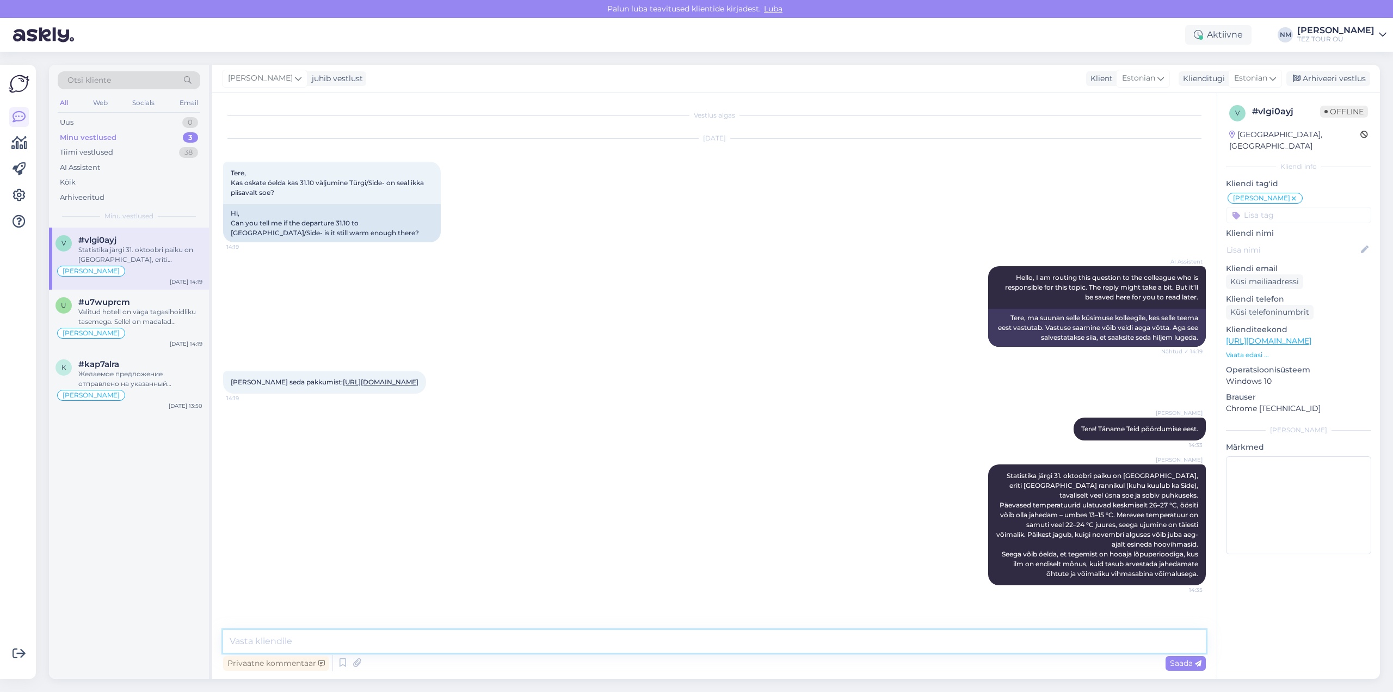
click at [280, 639] on textarea at bounding box center [714, 641] width 983 height 23
paste textarea "Tasub arvestada ka sellega, et Türgis on ametlik turismihooaeg üldiselt läbi ok…"
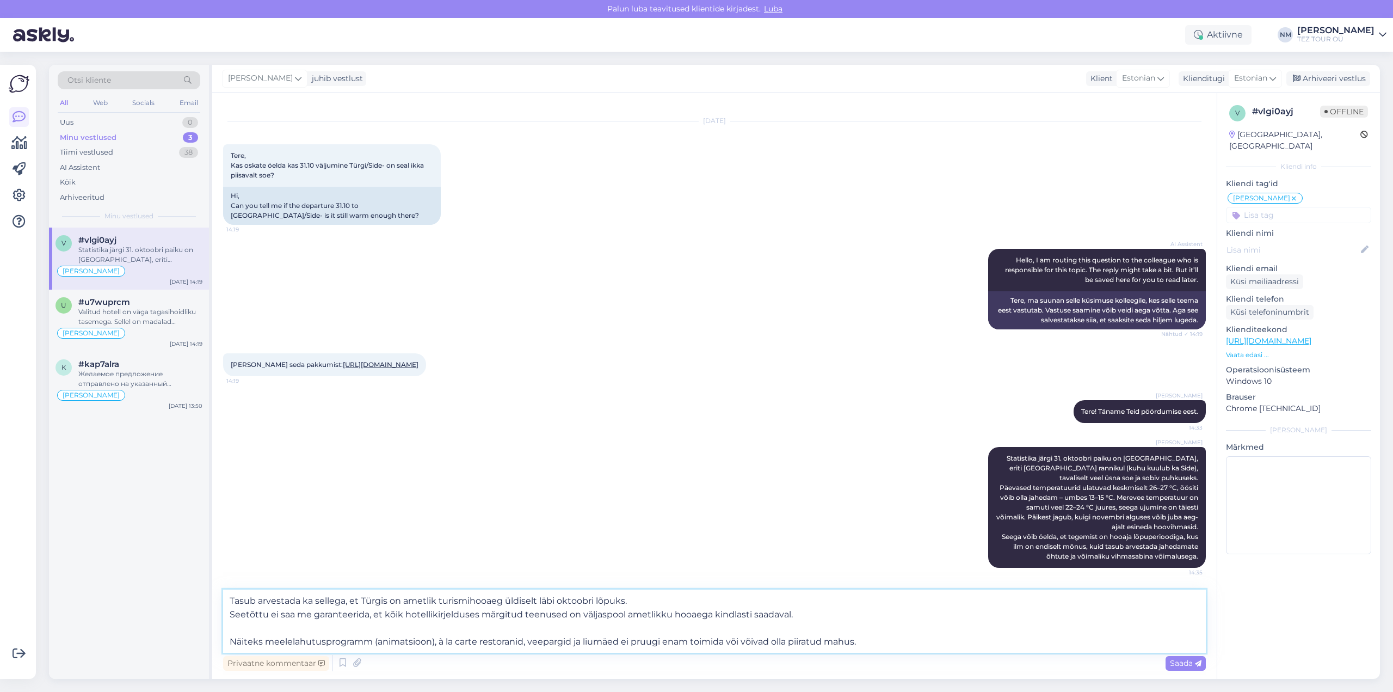
click at [231, 640] on textarea "Tasub arvestada ka sellega, et Türgis on ametlik turismihooaeg üldiselt läbi ok…" at bounding box center [714, 620] width 983 height 63
type textarea "Tasub arvestada ka sellega, et Türgis on ametlik turismihooaeg üldiselt läbi ok…"
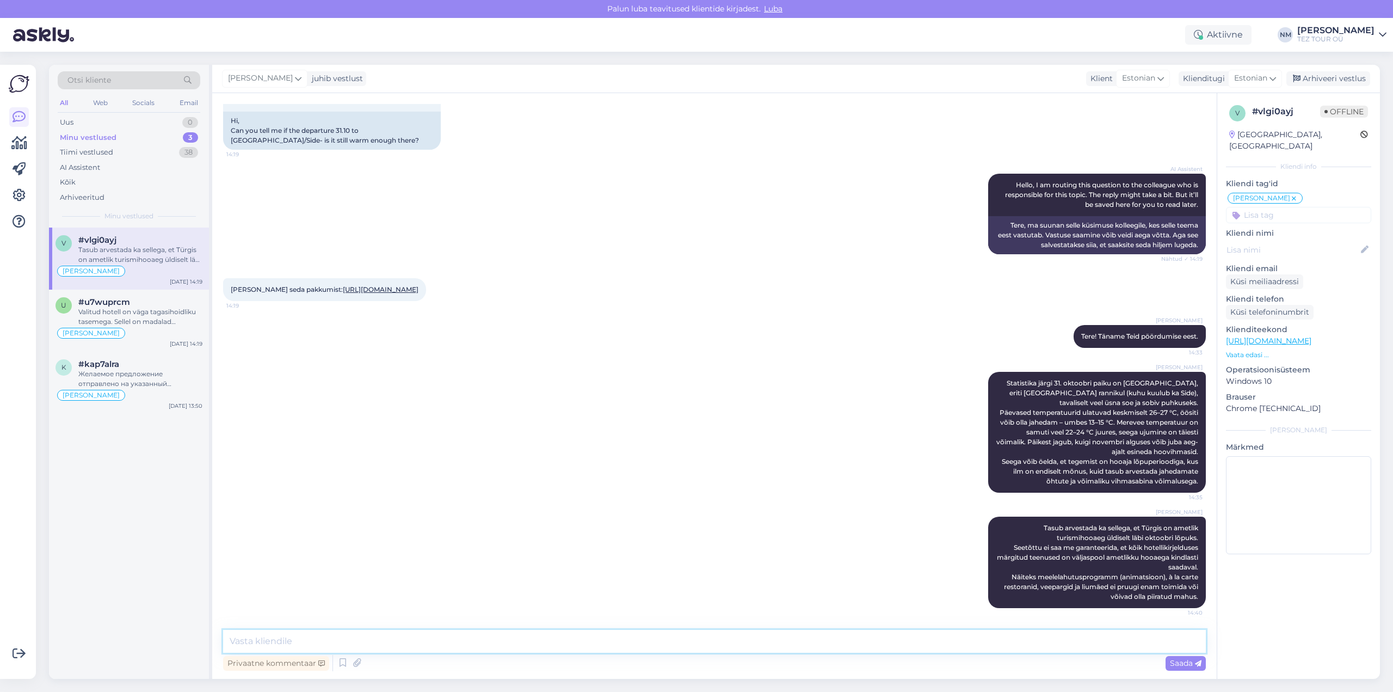
scroll to position [181, 0]
click at [190, 136] on div "3" at bounding box center [190, 137] width 15 height 11
click at [150, 313] on div "Valitud hotell on väga tagasihoidliku tasemega. Sellel on madalad hinnangud tur…" at bounding box center [140, 317] width 124 height 20
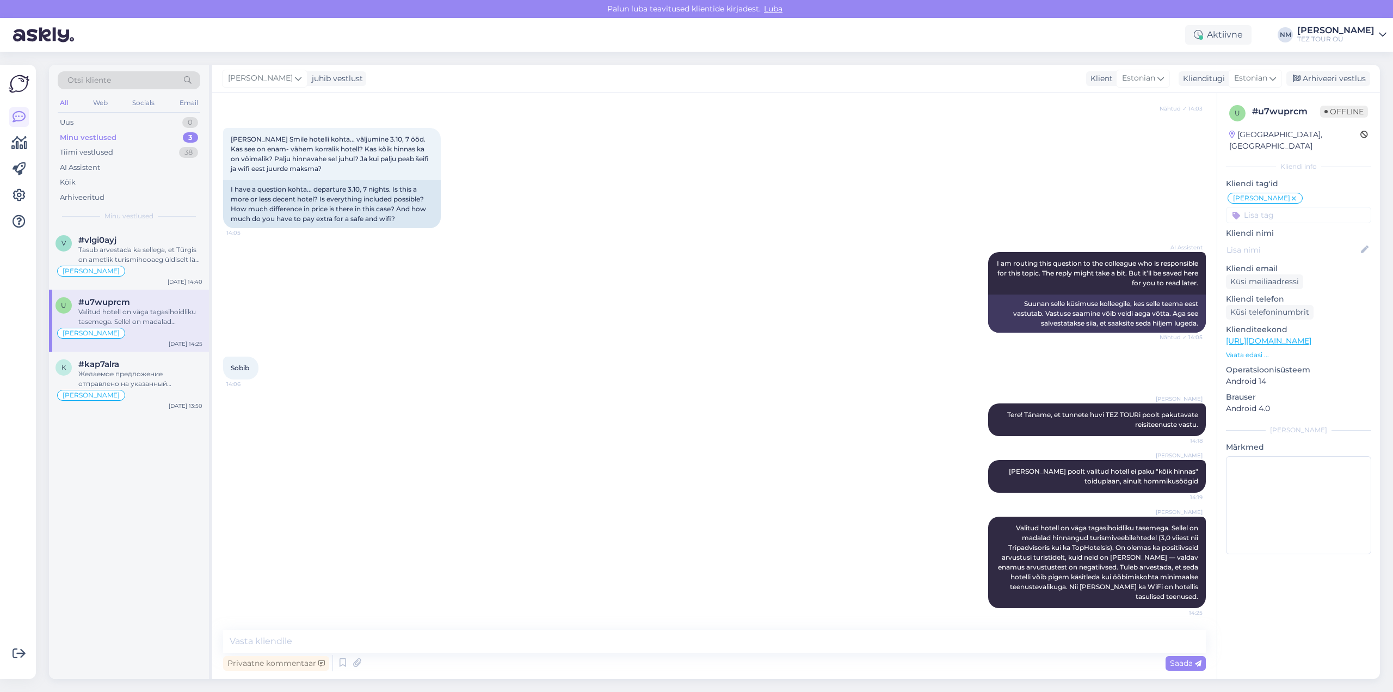
scroll to position [164, 0]
drag, startPoint x: 108, startPoint y: 246, endPoint x: 168, endPoint y: 277, distance: 67.4
click at [109, 246] on div "Tasub arvestada ka sellega, et Türgis on ametlik turismihooaeg üldiselt läbi ok…" at bounding box center [140, 255] width 124 height 20
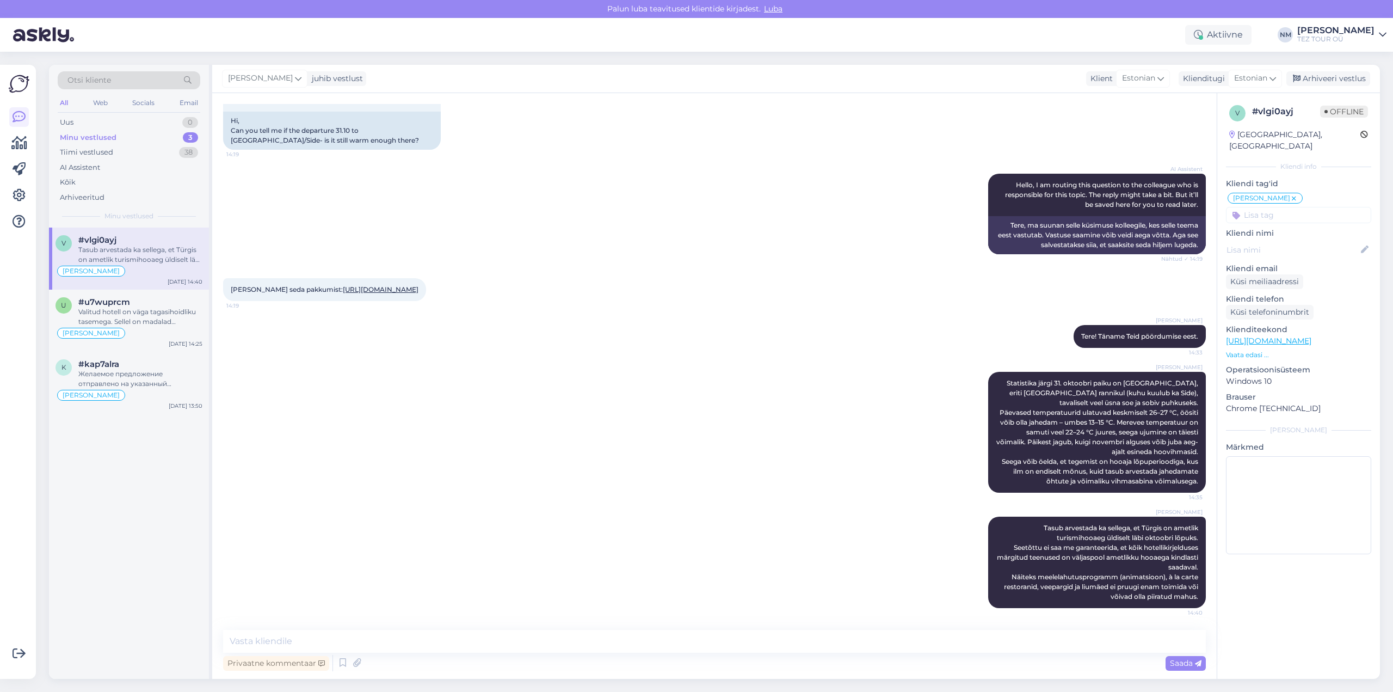
scroll to position [181, 0]
